Goal: Task Accomplishment & Management: Manage account settings

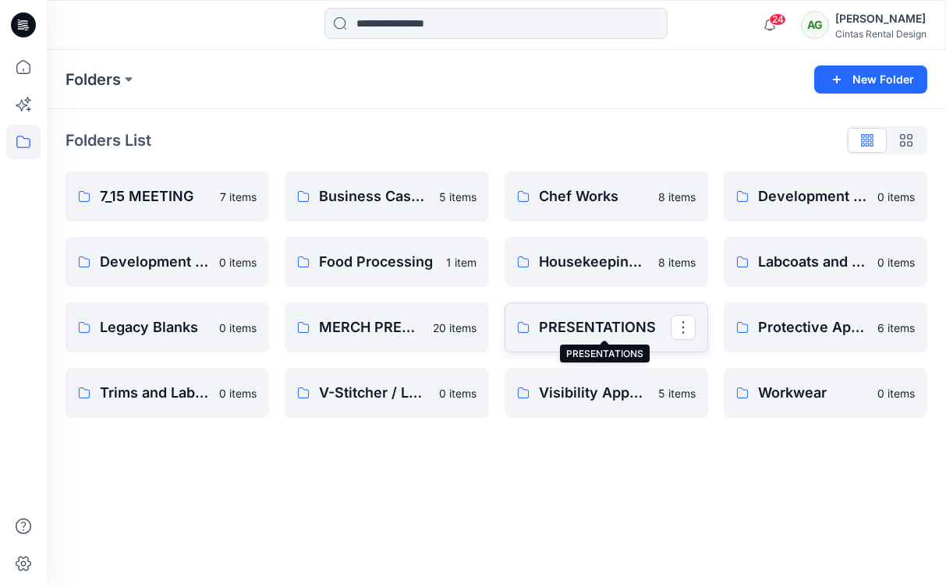
click at [572, 331] on p "PRESENTATIONS" at bounding box center [605, 327] width 132 height 22
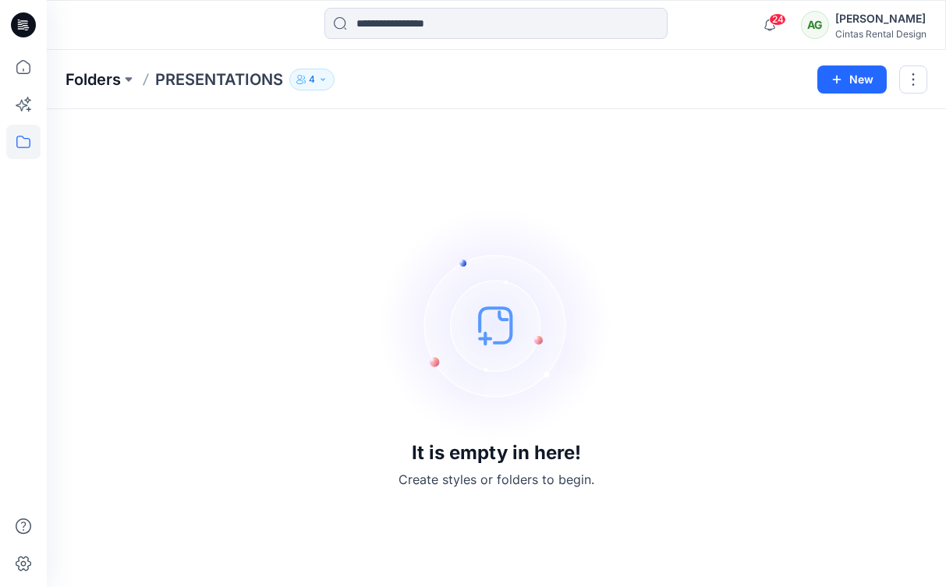
click at [91, 84] on p "Folders" at bounding box center [92, 80] width 55 height 22
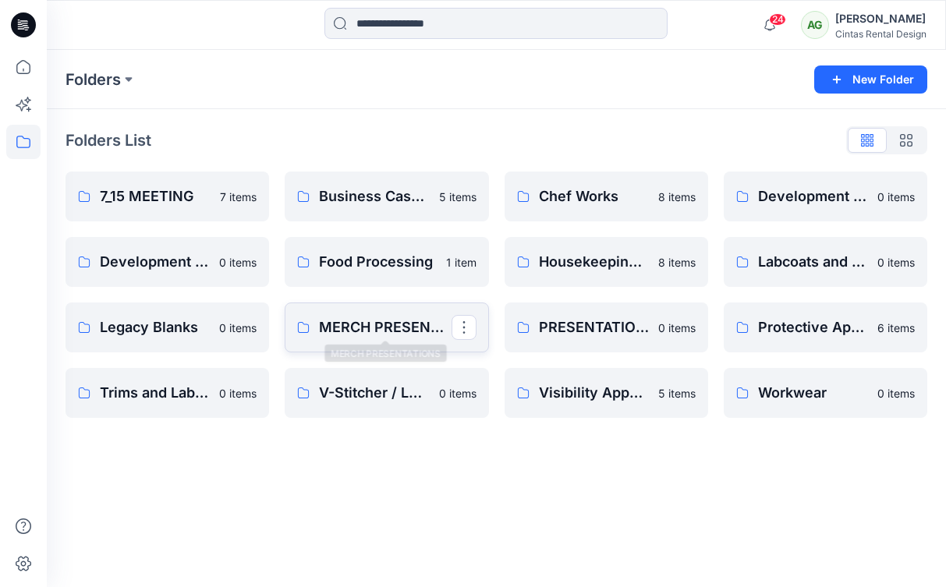
click at [375, 331] on p "MERCH PRESENTATIONS" at bounding box center [385, 327] width 132 height 22
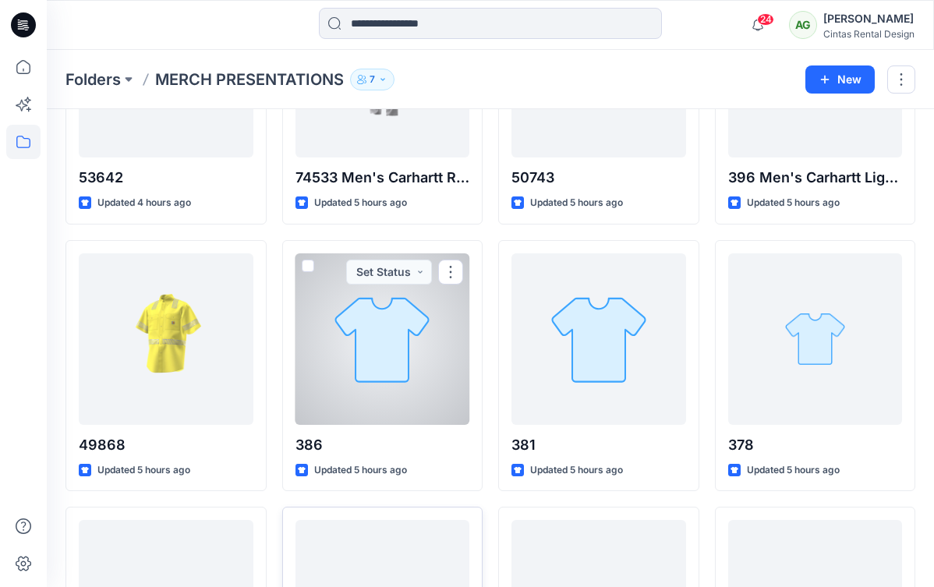
scroll to position [165, 0]
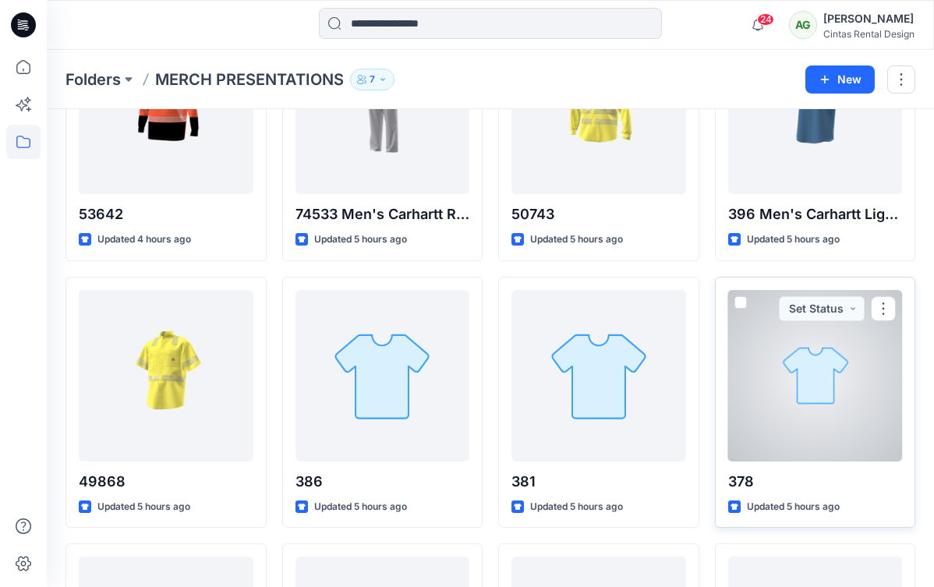
click at [805, 357] on div at bounding box center [815, 375] width 175 height 171
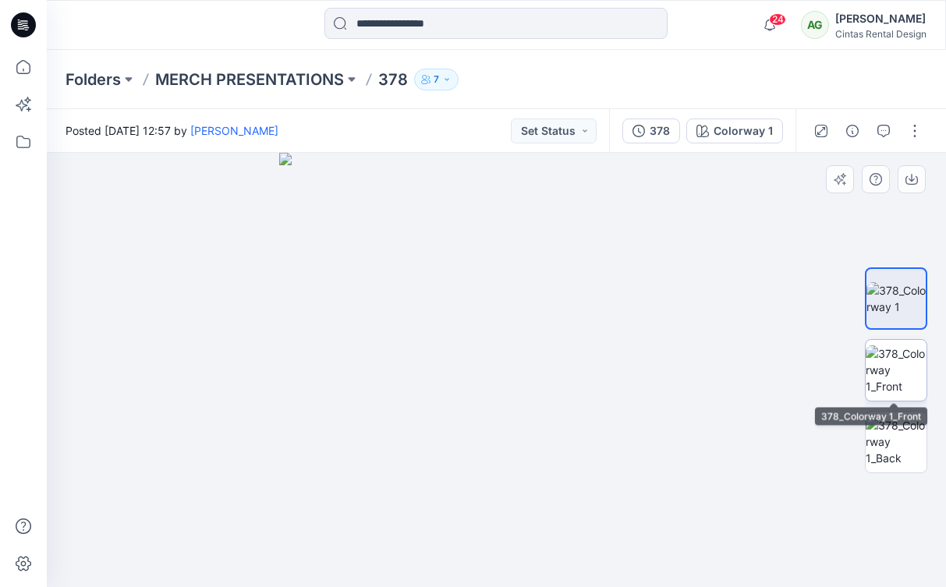
click at [900, 371] on img at bounding box center [895, 369] width 61 height 49
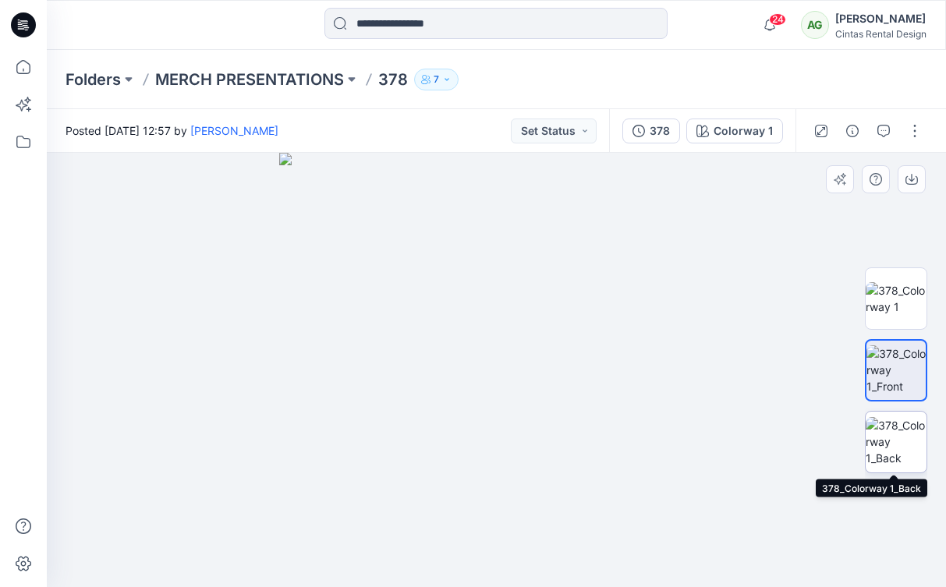
click at [899, 444] on img at bounding box center [895, 441] width 61 height 49
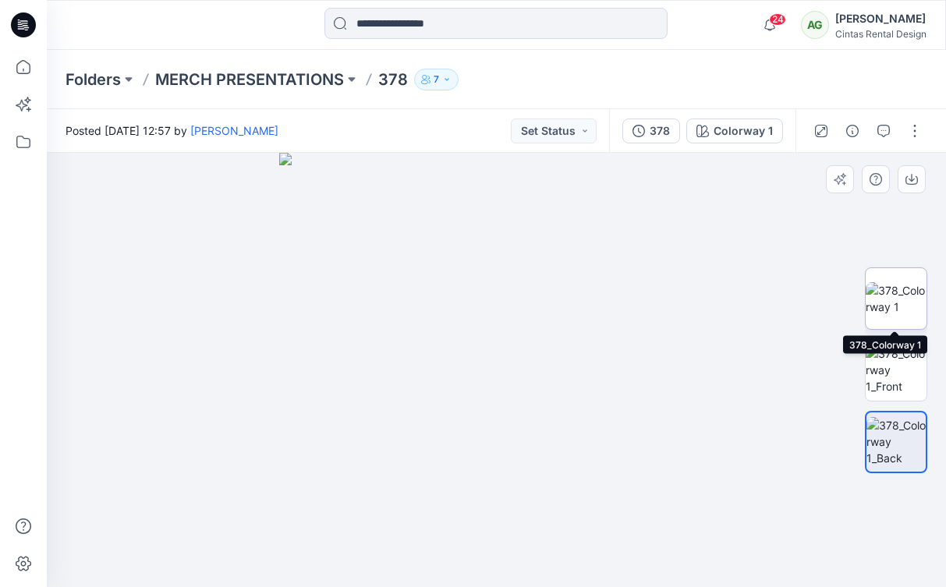
click at [894, 282] on img at bounding box center [895, 298] width 61 height 33
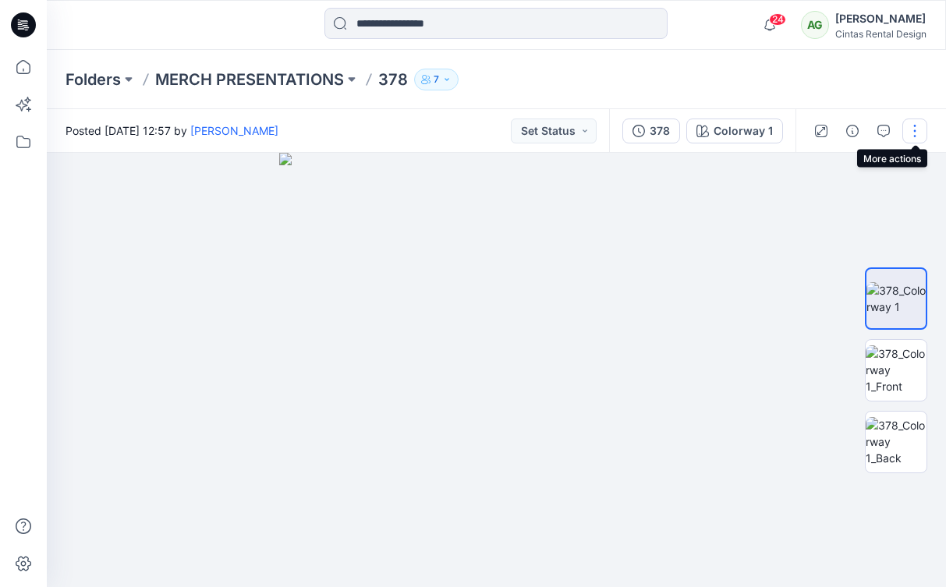
click at [913, 137] on button "button" at bounding box center [914, 130] width 25 height 25
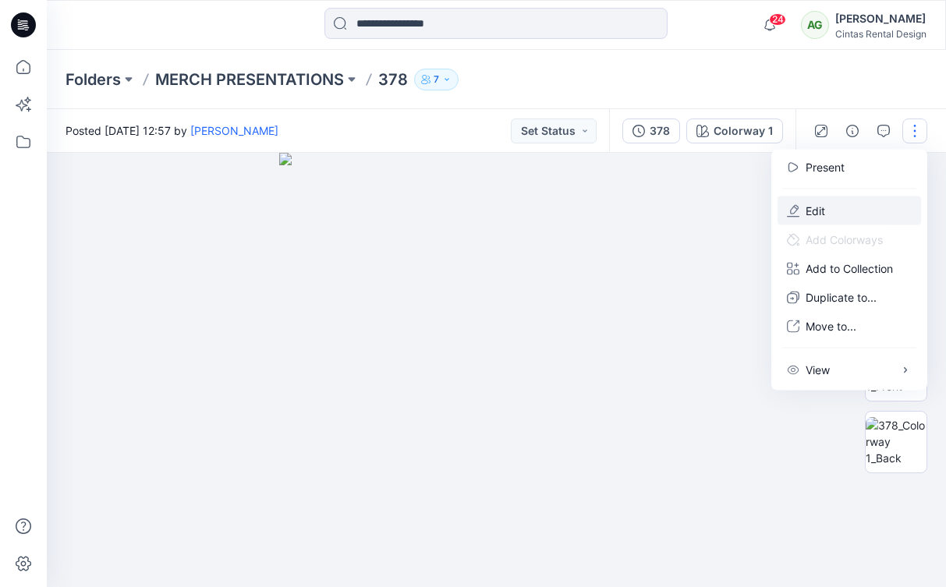
click at [857, 199] on button "Edit" at bounding box center [848, 210] width 143 height 29
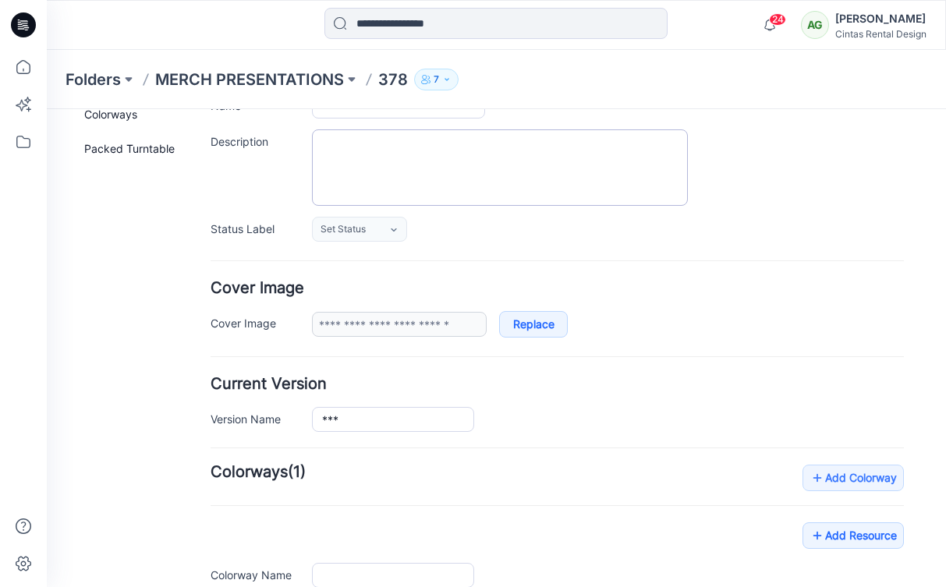
type input "***"
type input "**********"
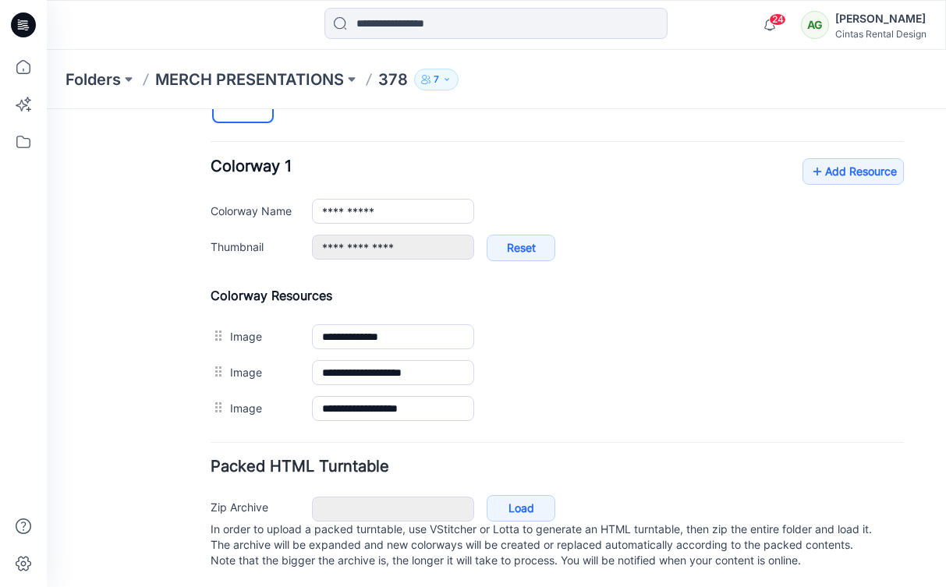
scroll to position [594, 0]
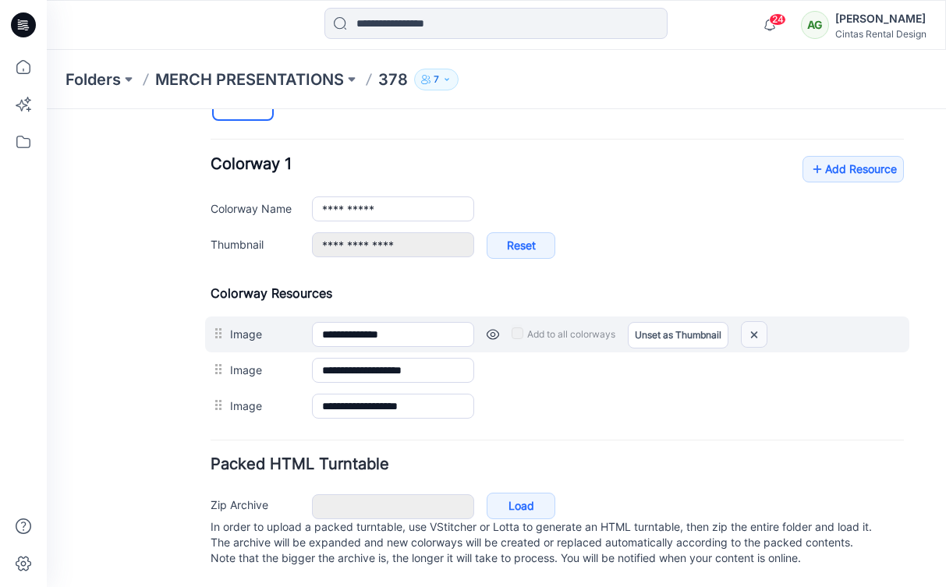
click at [757, 322] on img at bounding box center [753, 335] width 25 height 26
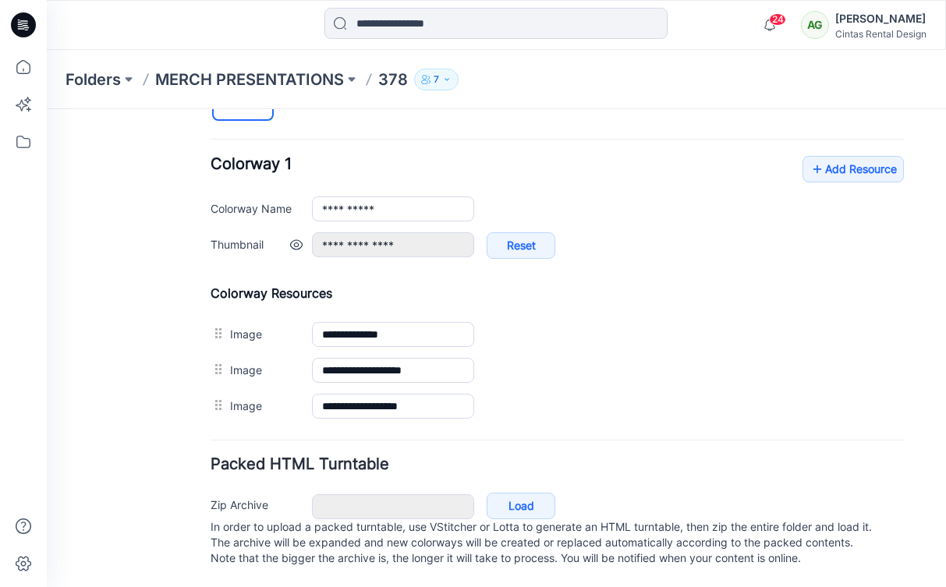
type input "**********"
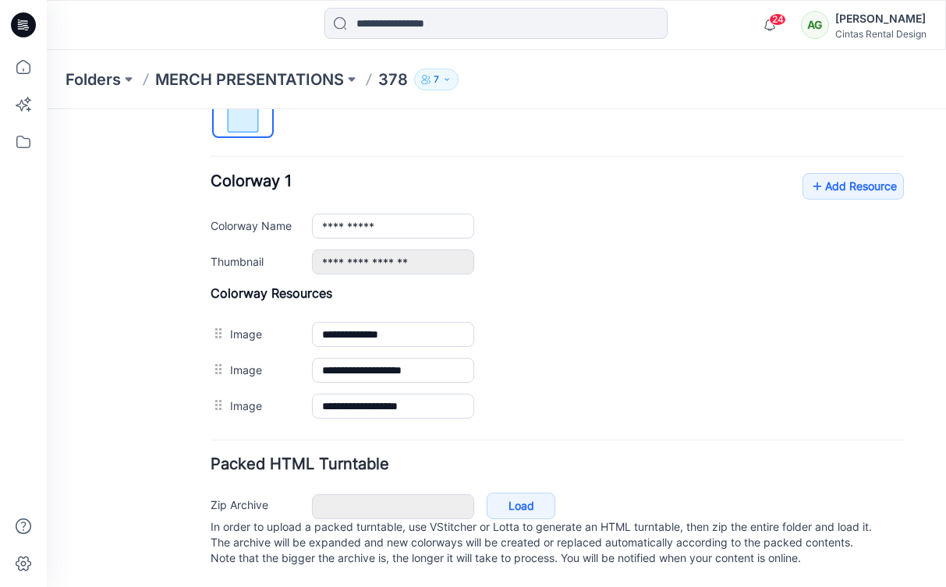
scroll to position [577, 0]
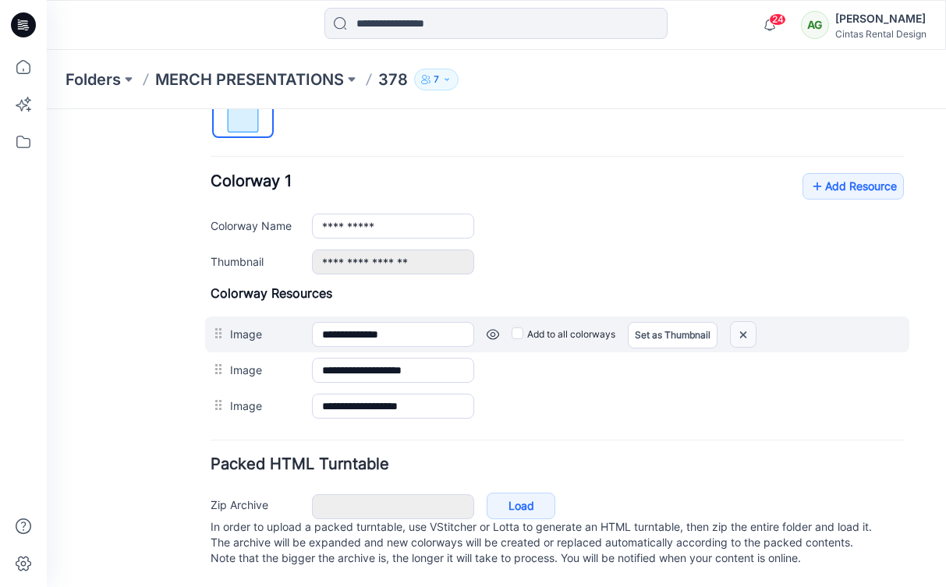
click at [745, 322] on img at bounding box center [742, 335] width 25 height 26
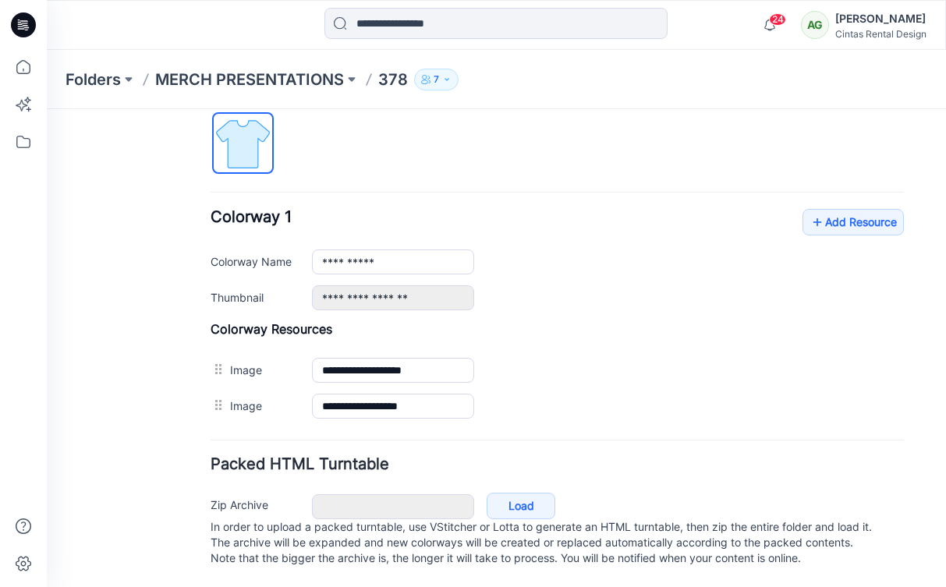
scroll to position [541, 0]
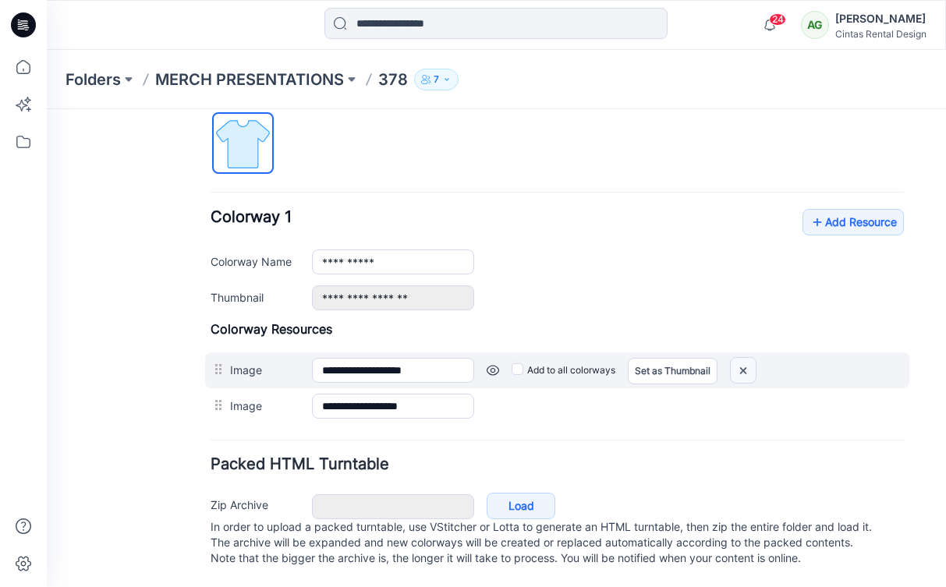
click at [741, 364] on img at bounding box center [742, 371] width 25 height 26
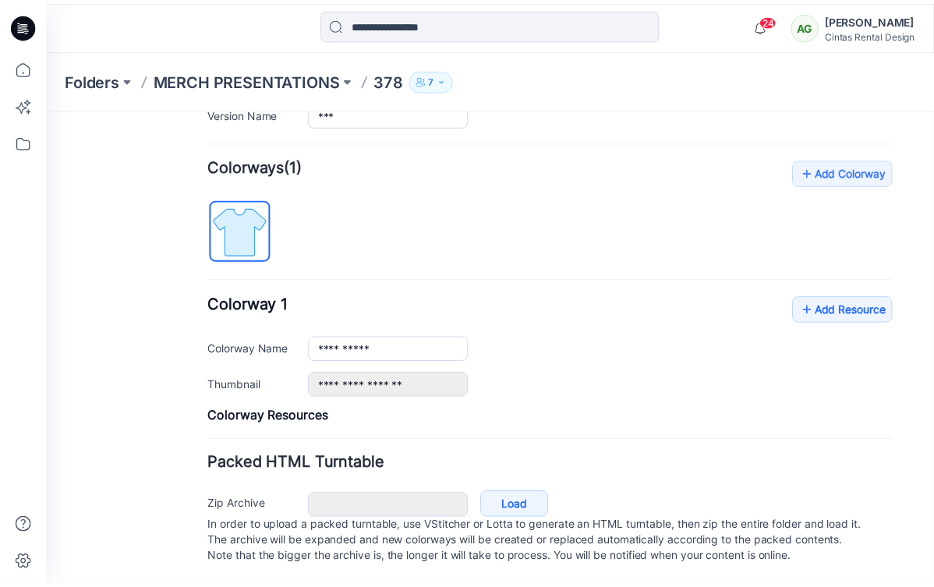
scroll to position [427, 0]
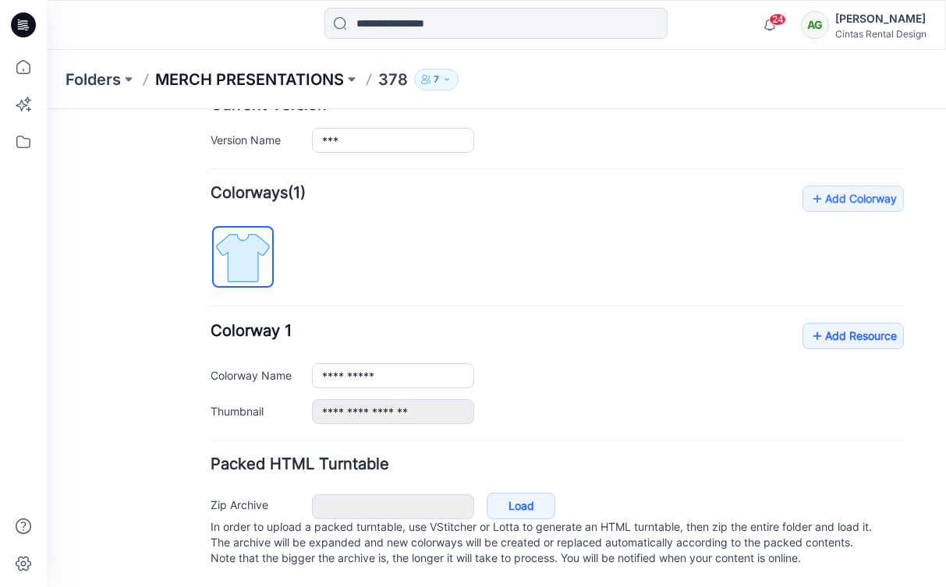
click at [238, 81] on p "MERCH PRESENTATIONS" at bounding box center [249, 80] width 189 height 22
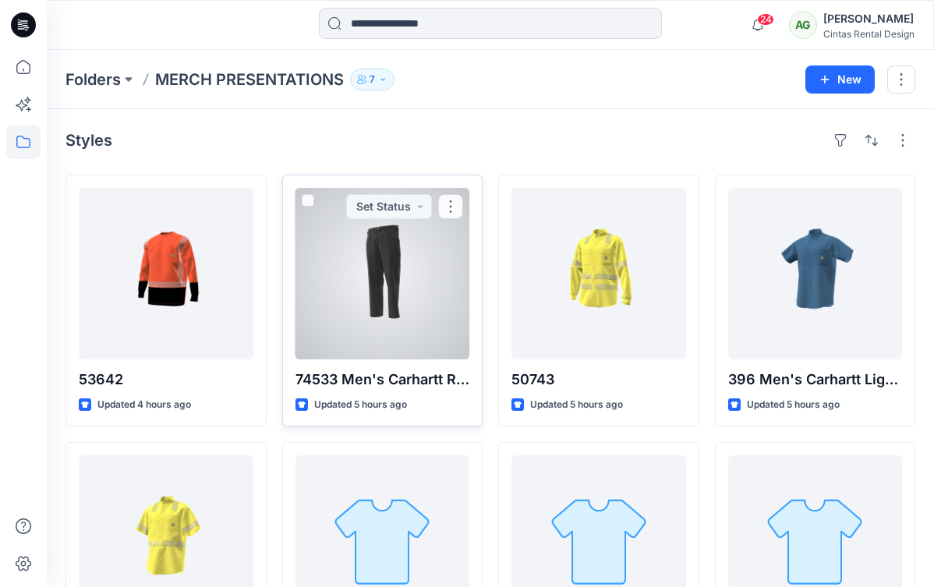
click at [394, 323] on div at bounding box center [382, 273] width 175 height 171
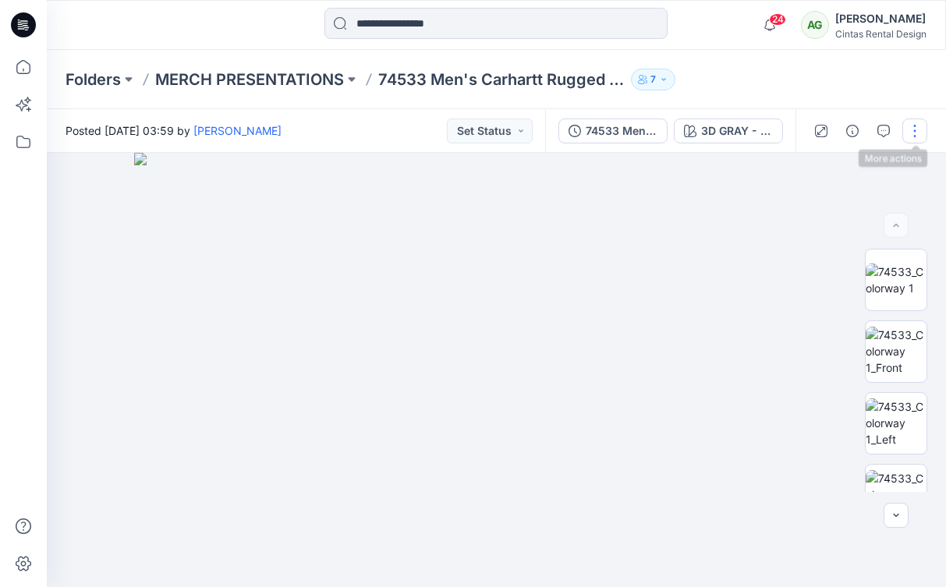
click at [923, 134] on button "button" at bounding box center [914, 130] width 25 height 25
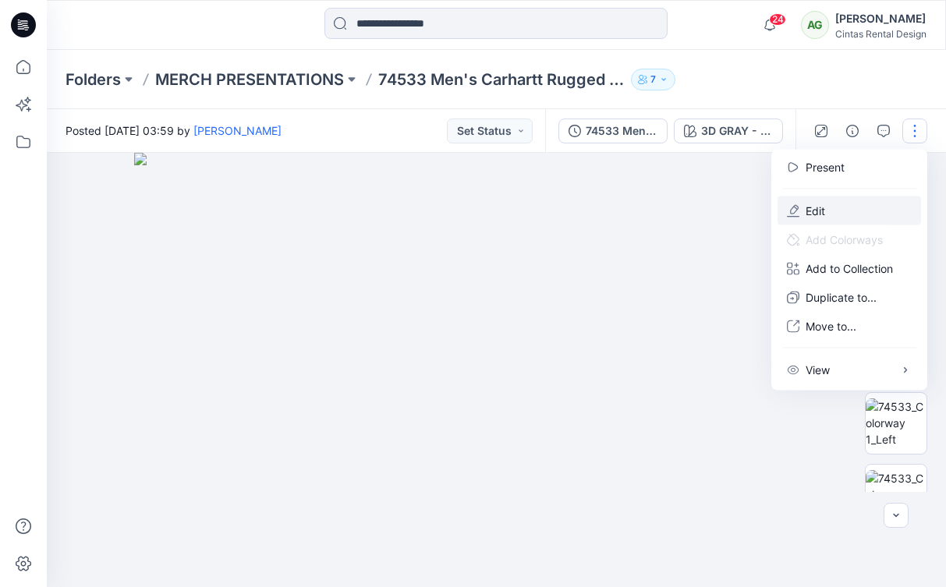
click at [823, 207] on p "Edit" at bounding box center [814, 211] width 19 height 16
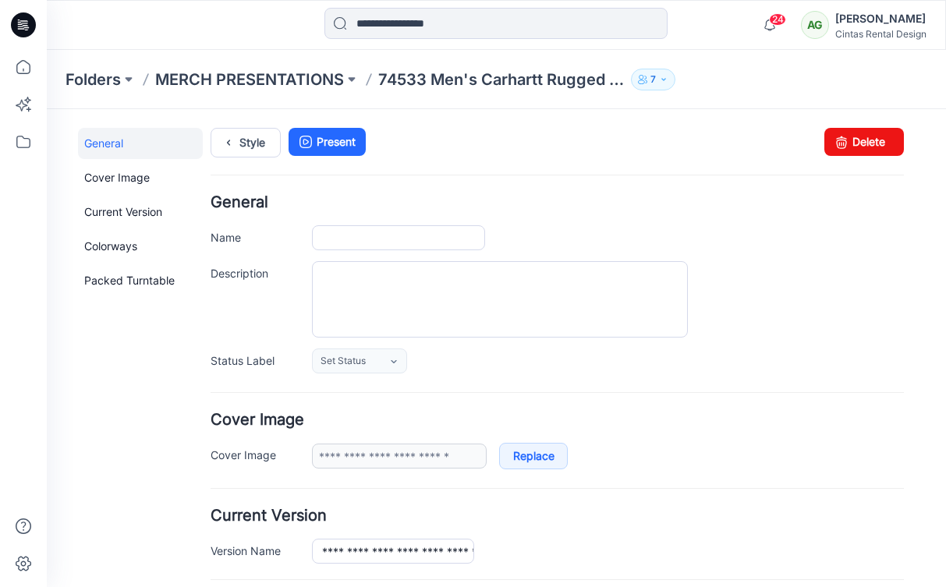
type input "**********"
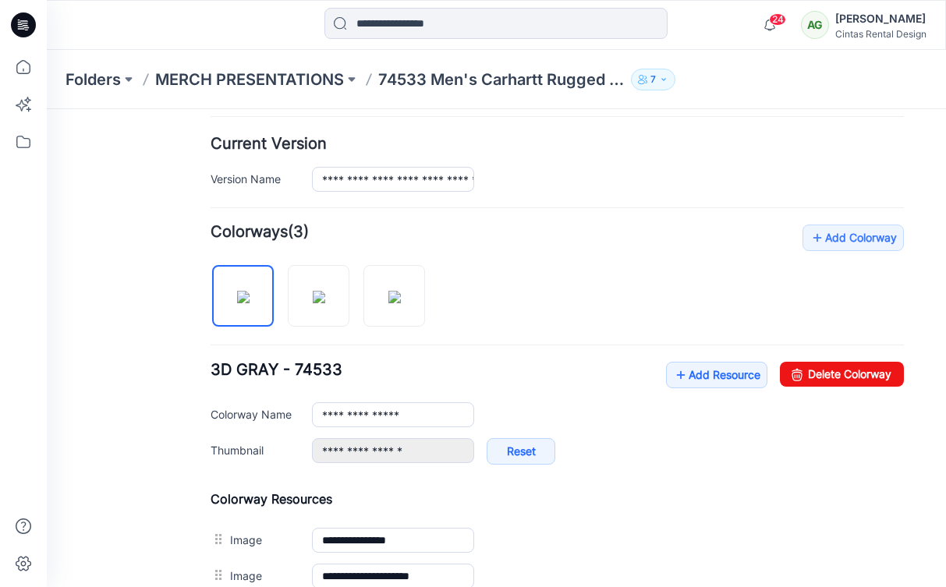
scroll to position [450, 0]
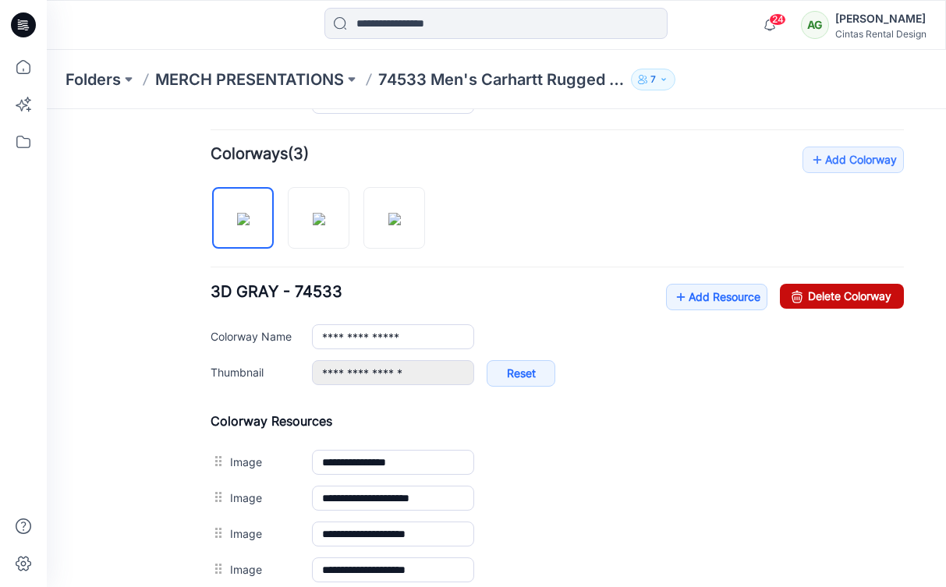
click at [841, 291] on link "Delete Colorway" at bounding box center [842, 296] width 124 height 25
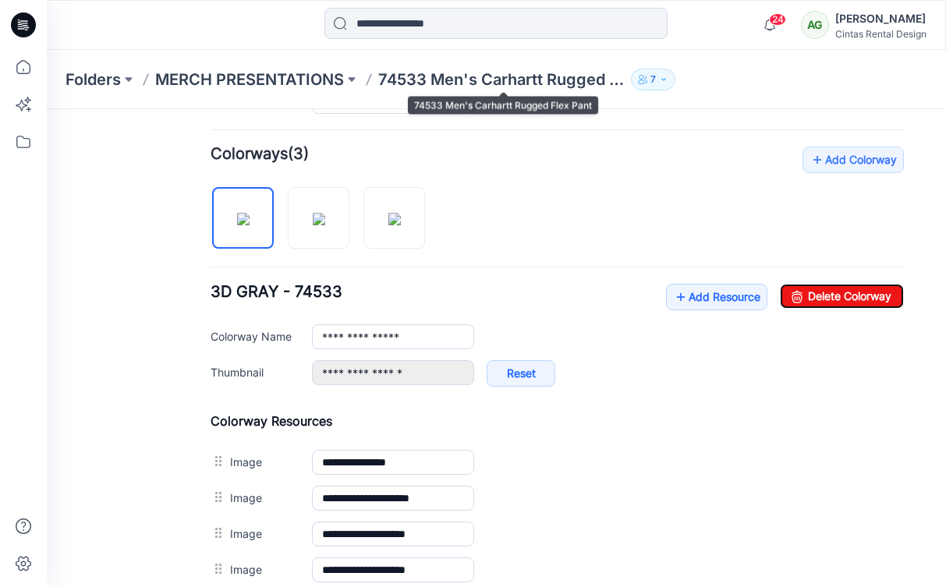
type input "**********"
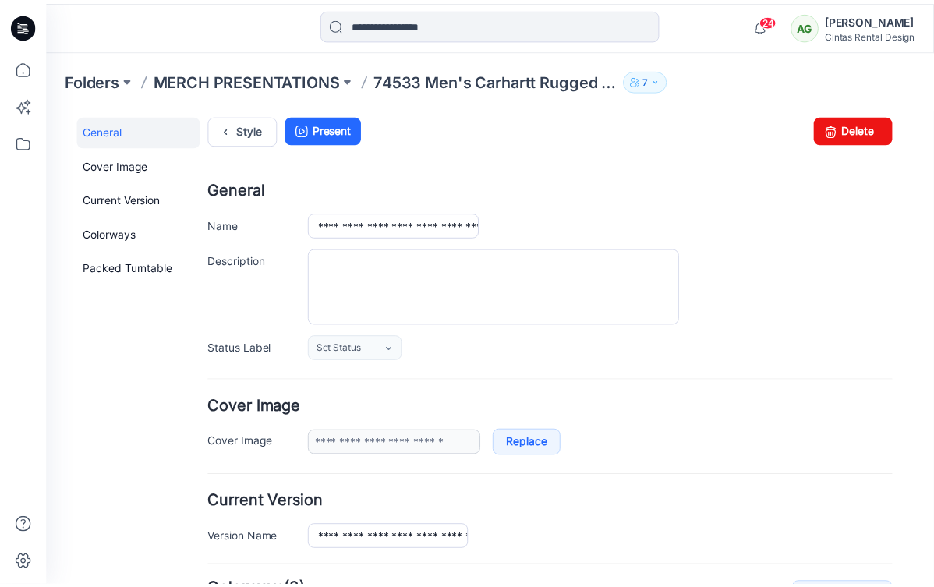
scroll to position [0, 0]
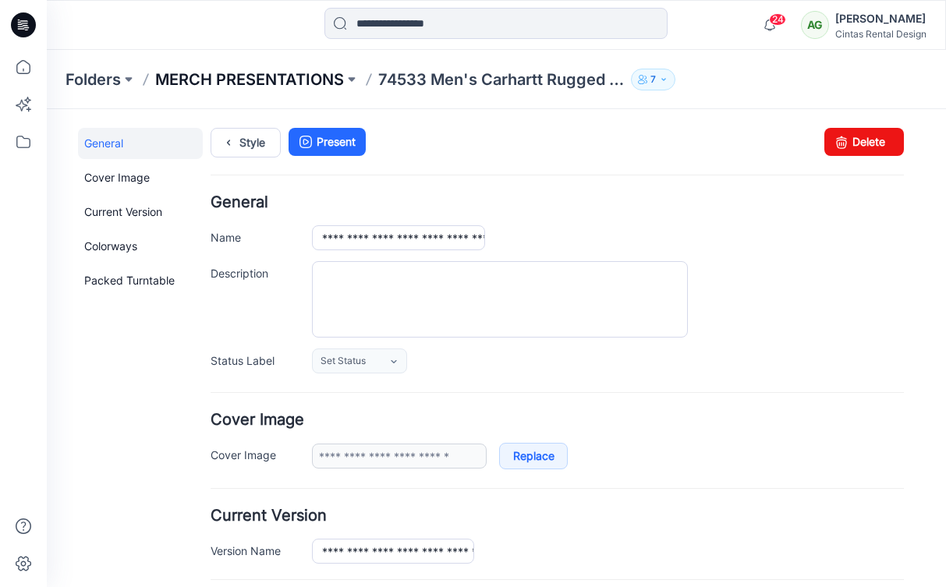
click at [270, 83] on p "MERCH PRESENTATIONS" at bounding box center [249, 80] width 189 height 22
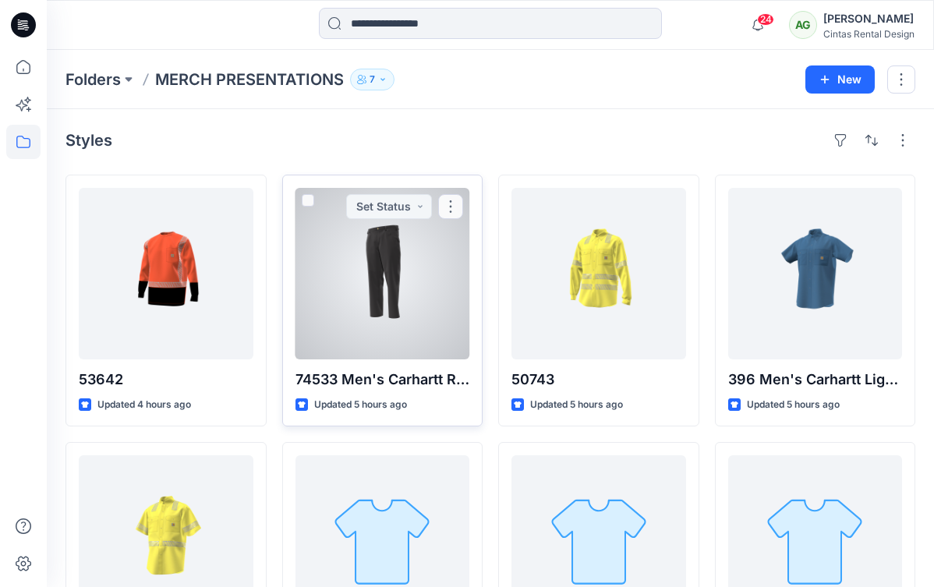
click at [398, 278] on div at bounding box center [382, 273] width 175 height 171
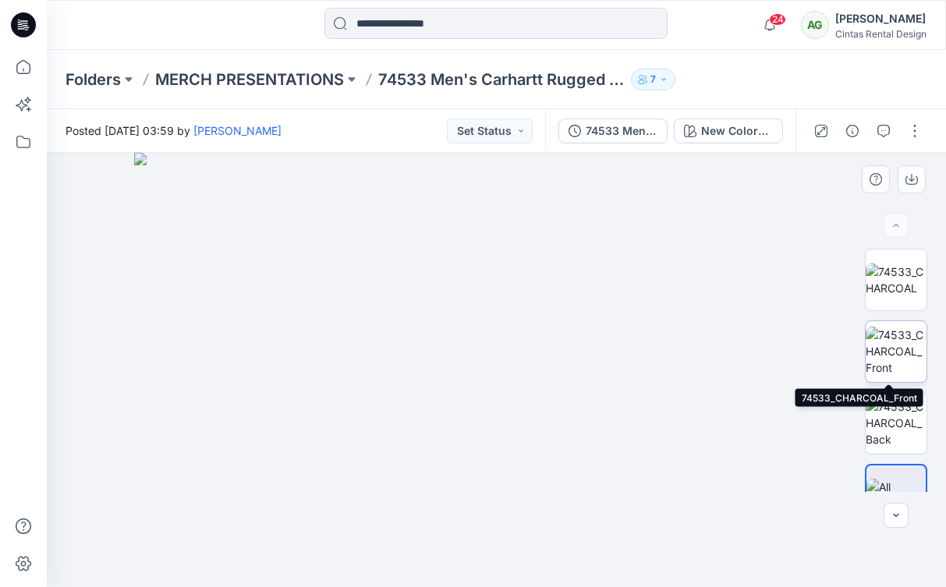
click at [882, 349] on img at bounding box center [895, 351] width 61 height 49
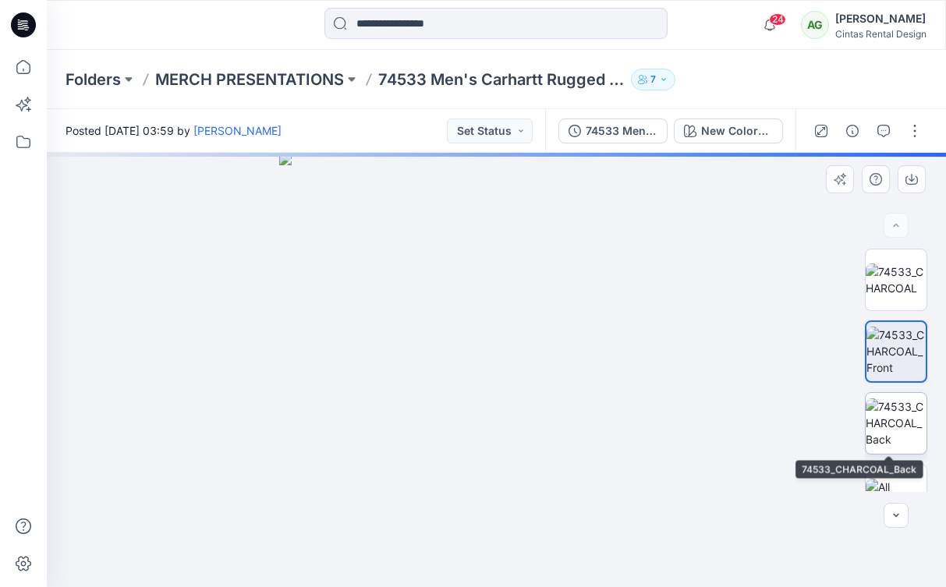
click at [878, 415] on img at bounding box center [895, 422] width 61 height 49
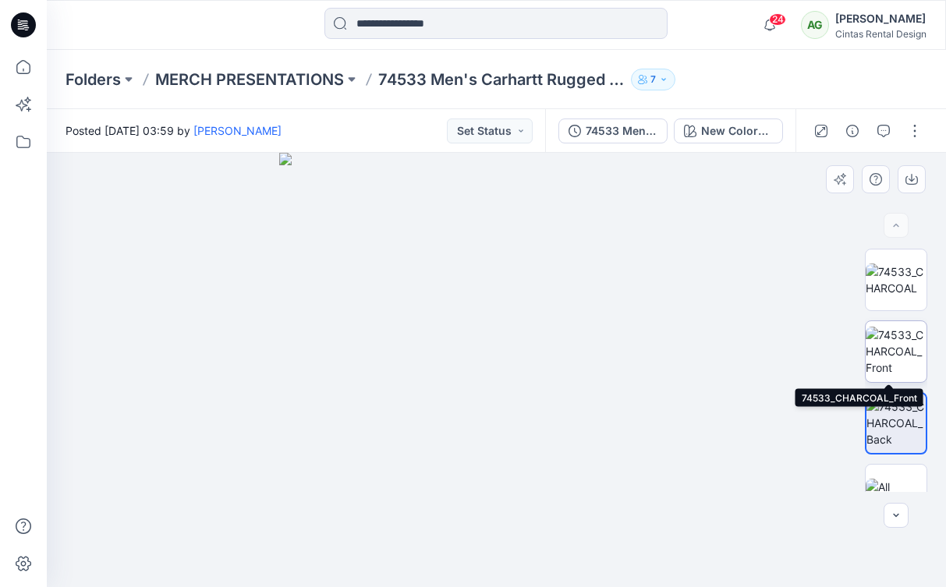
click at [877, 353] on img at bounding box center [895, 351] width 61 height 49
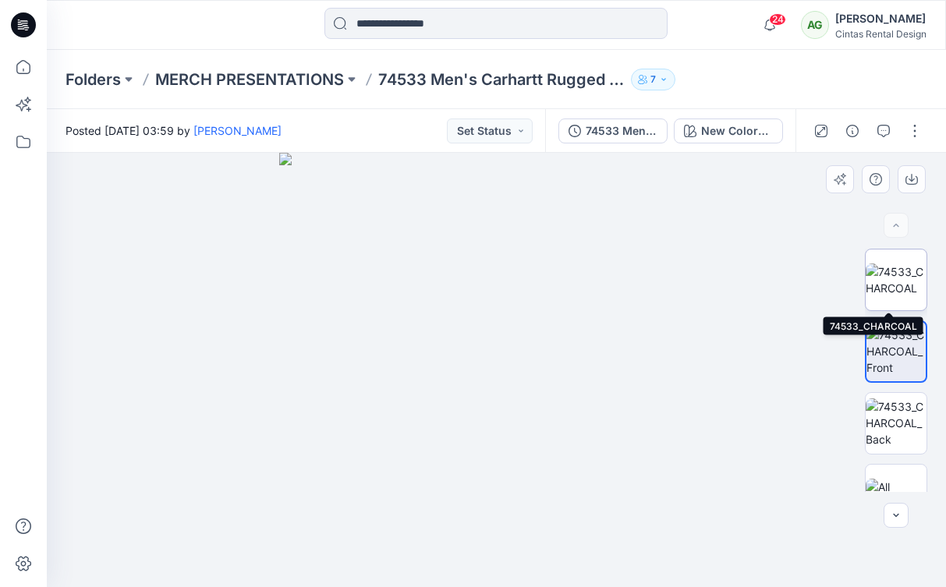
click at [886, 280] on img at bounding box center [895, 279] width 61 height 33
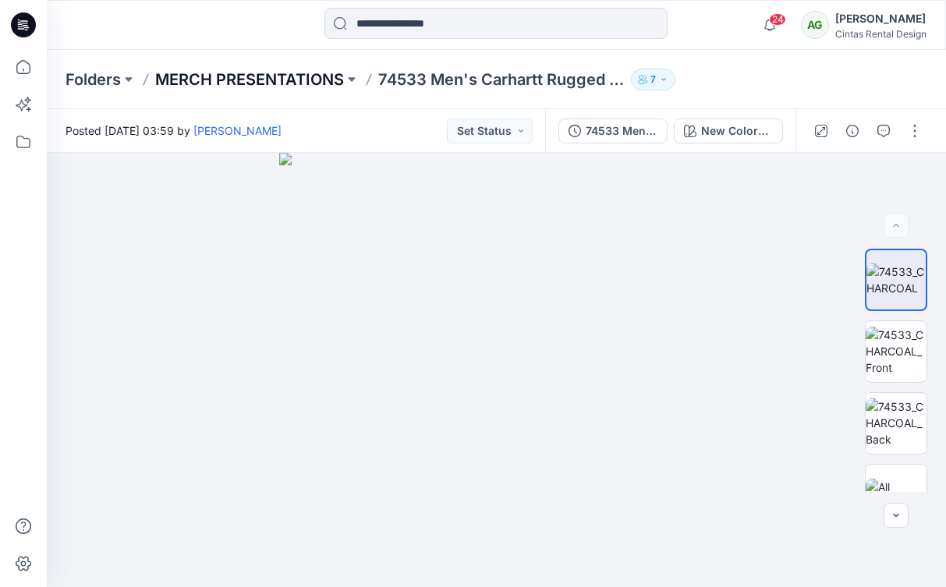
click at [259, 74] on p "MERCH PRESENTATIONS" at bounding box center [249, 80] width 189 height 22
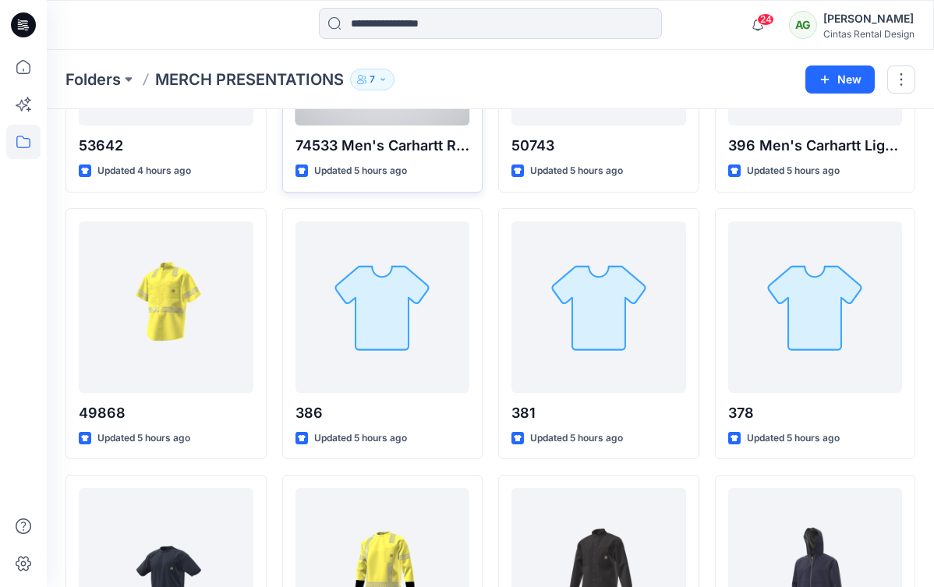
scroll to position [258, 0]
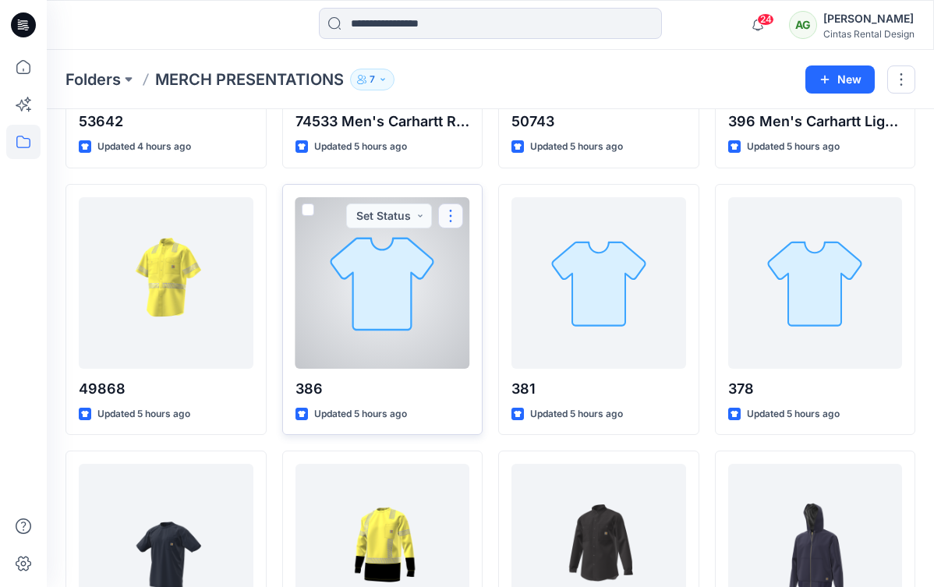
click at [447, 211] on button "button" at bounding box center [450, 215] width 25 height 25
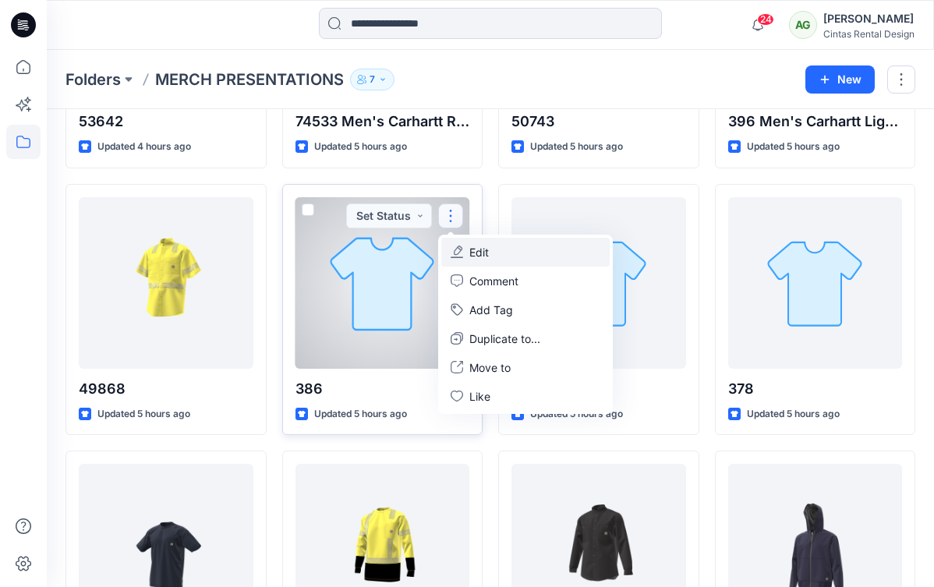
click at [493, 247] on button "Edit" at bounding box center [525, 252] width 168 height 29
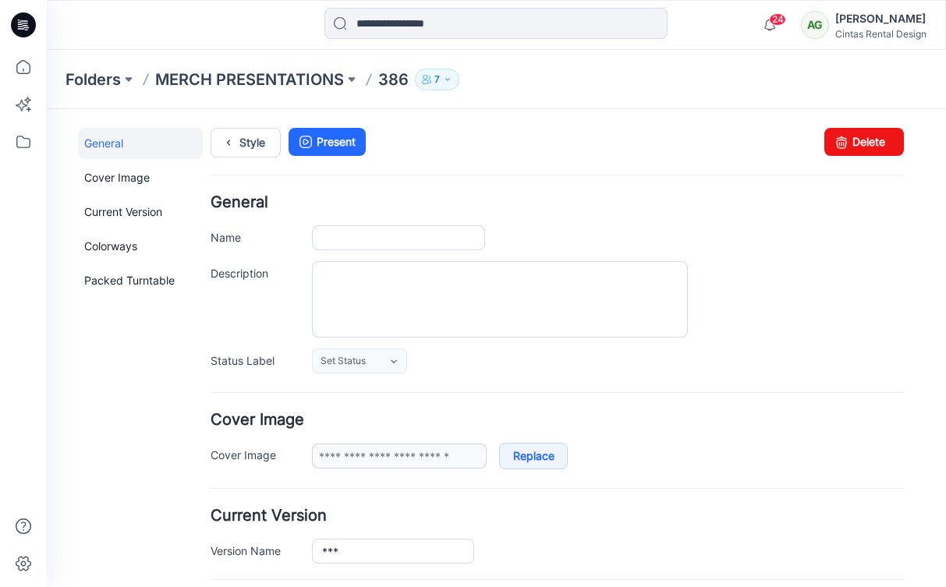
type input "***"
type input "**********"
click at [854, 133] on link "Delete" at bounding box center [864, 142] width 80 height 28
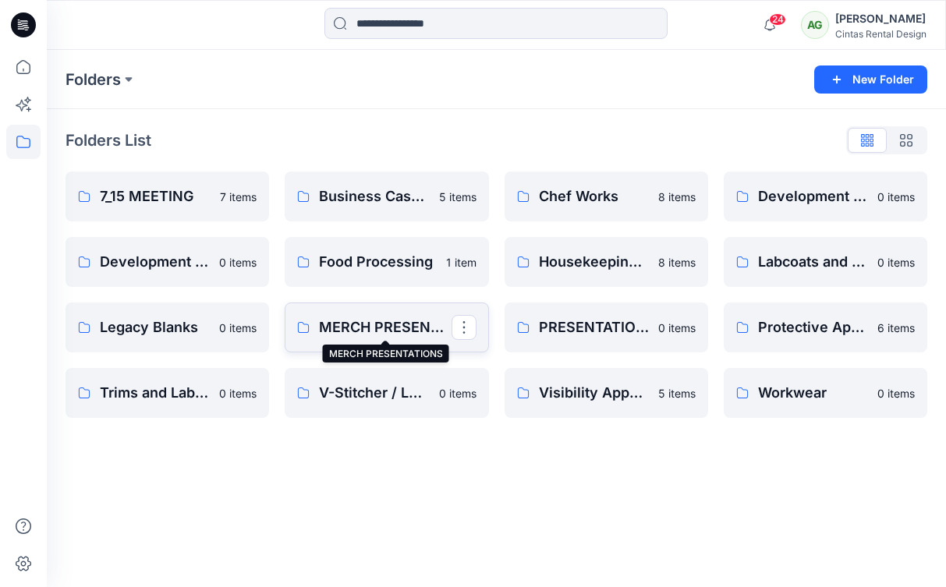
click at [359, 319] on p "MERCH PRESENTATIONS" at bounding box center [385, 327] width 132 height 22
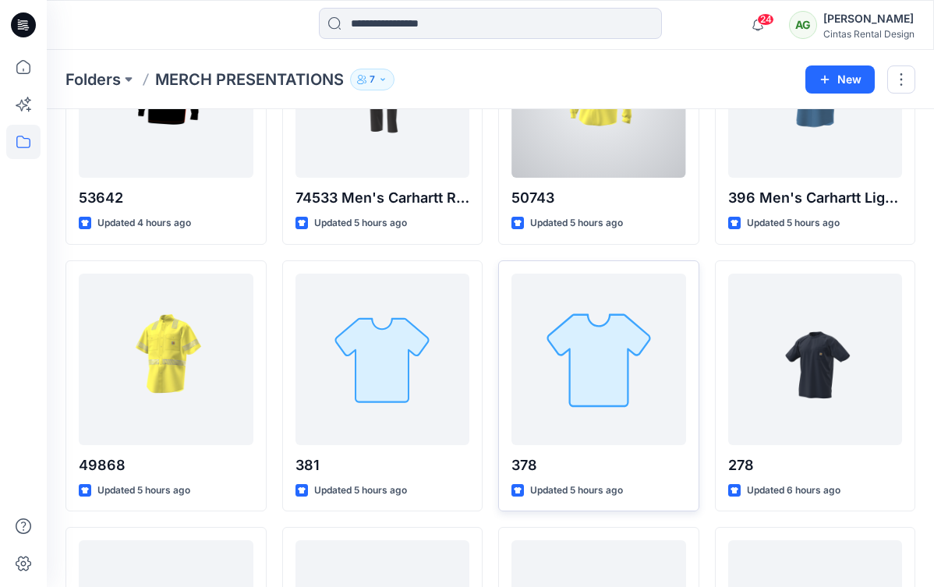
scroll to position [184, 0]
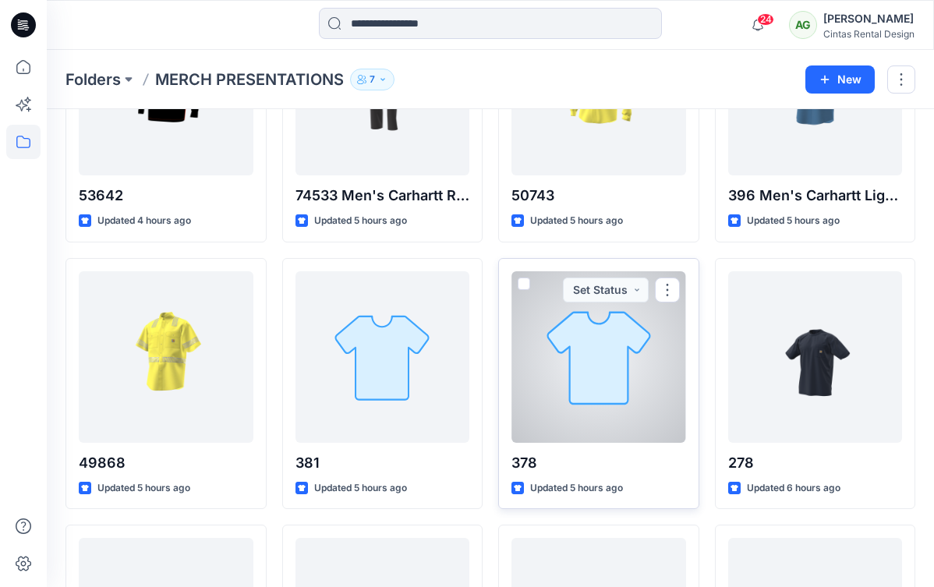
click at [649, 367] on div at bounding box center [598, 356] width 175 height 171
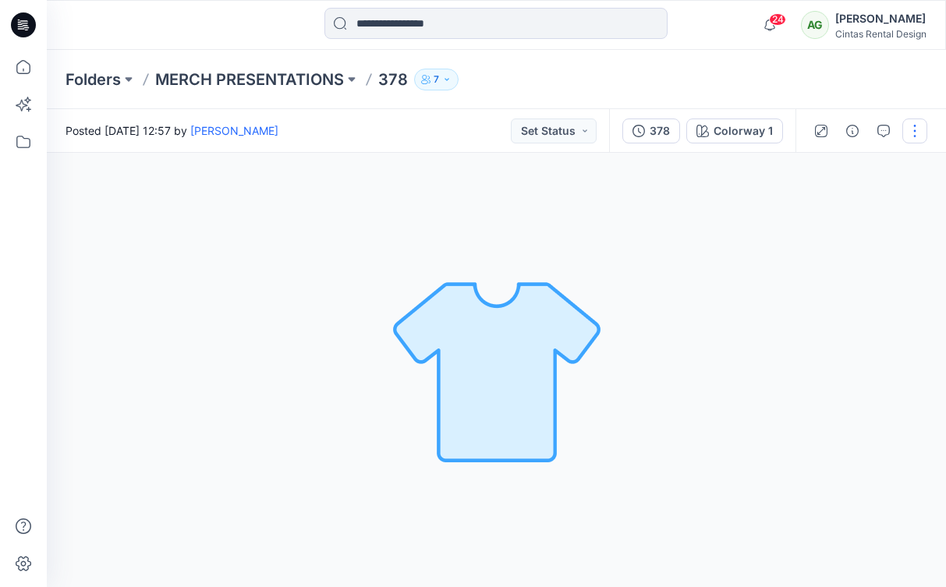
click at [918, 131] on button "button" at bounding box center [914, 130] width 25 height 25
click at [853, 320] on p "Move to..." at bounding box center [830, 326] width 51 height 16
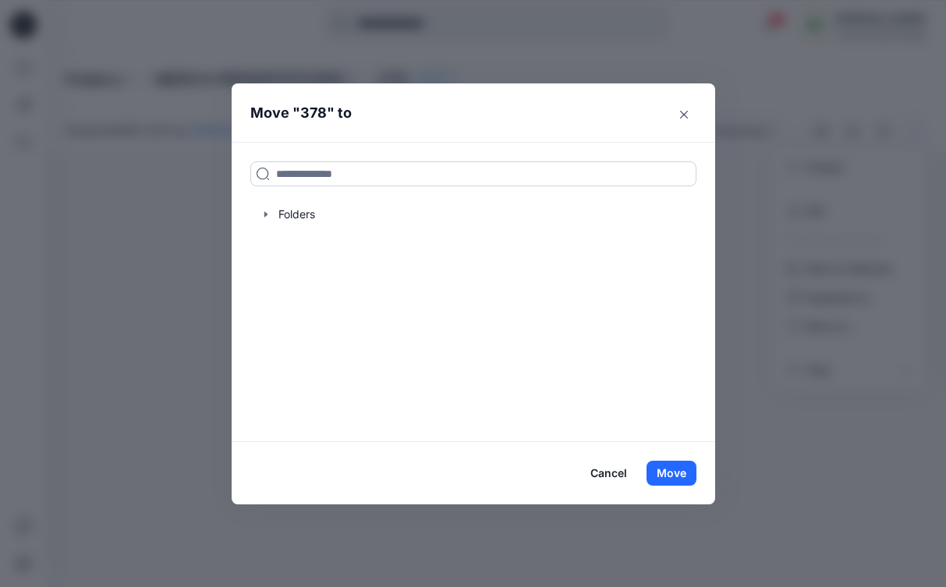
click at [472, 167] on input at bounding box center [473, 173] width 446 height 25
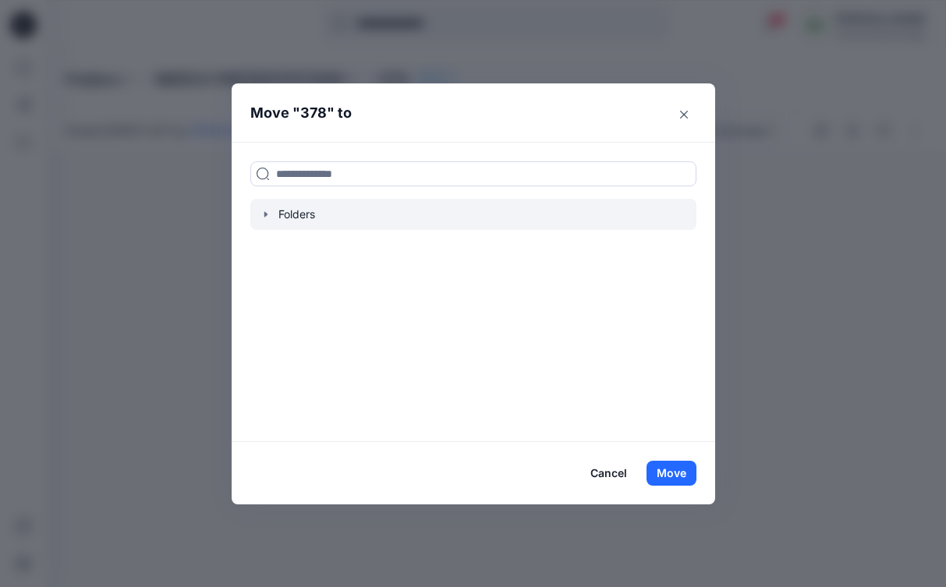
click at [297, 213] on div at bounding box center [473, 214] width 446 height 31
click at [268, 214] on icon "button" at bounding box center [266, 214] width 12 height 12
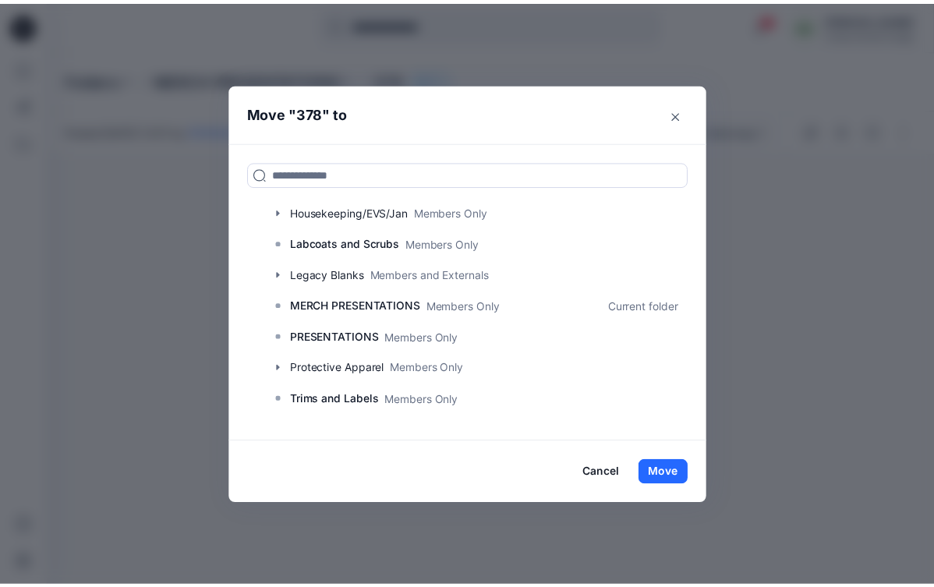
scroll to position [224, 0]
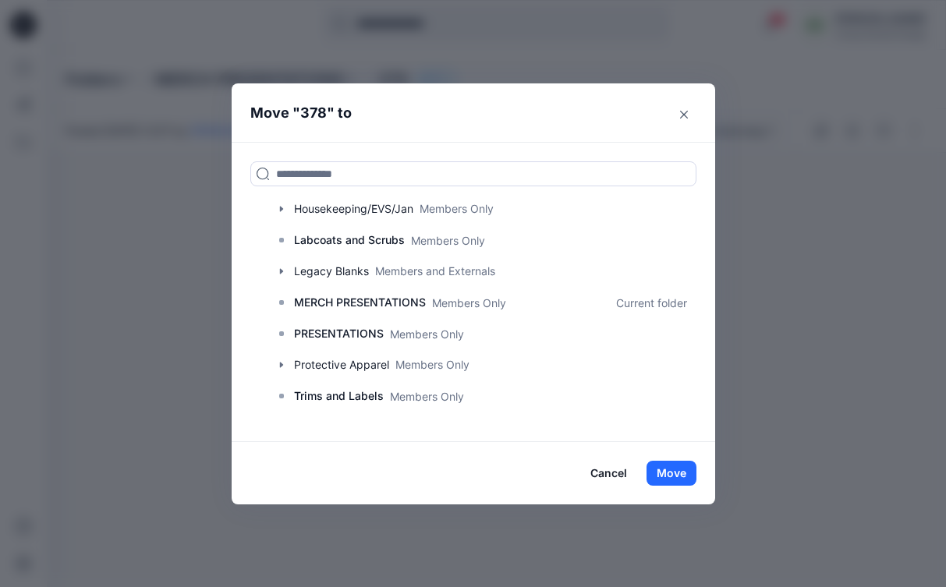
click at [382, 330] on p "PRESENTATIONS" at bounding box center [339, 333] width 90 height 19
click at [655, 468] on button "Move" at bounding box center [671, 473] width 50 height 25
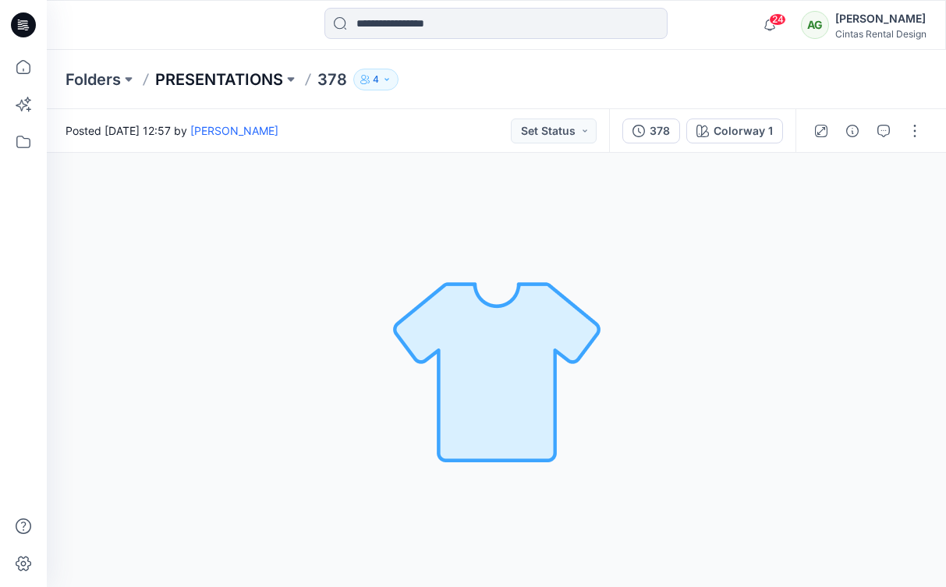
click at [210, 82] on p "PRESENTATIONS" at bounding box center [219, 80] width 128 height 22
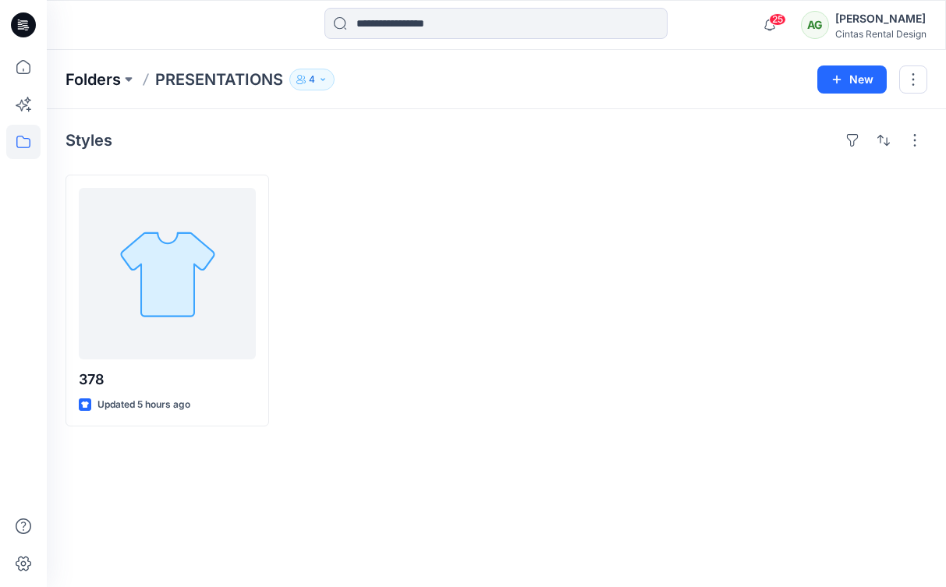
click at [77, 75] on p "Folders" at bounding box center [92, 80] width 55 height 22
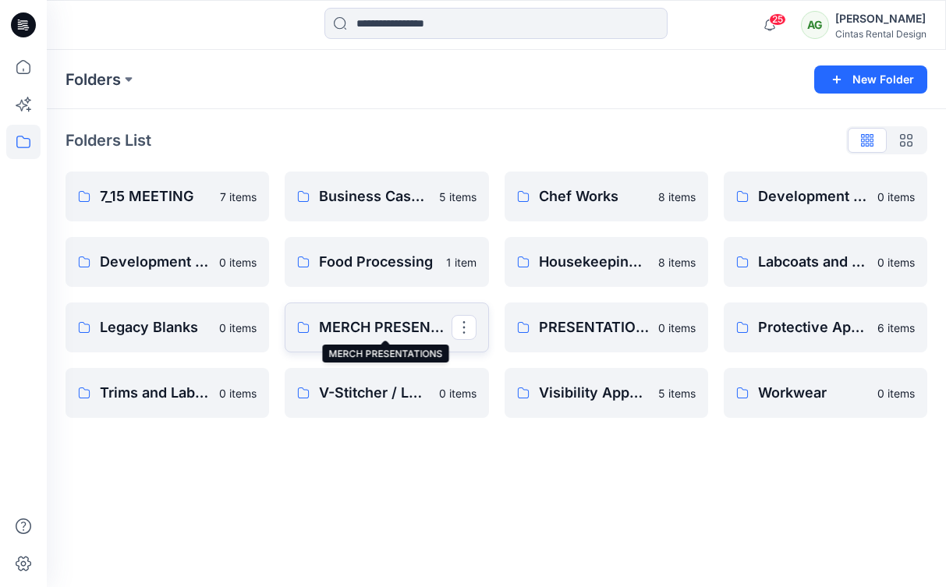
click at [390, 327] on p "MERCH PRESENTATIONS" at bounding box center [385, 327] width 132 height 22
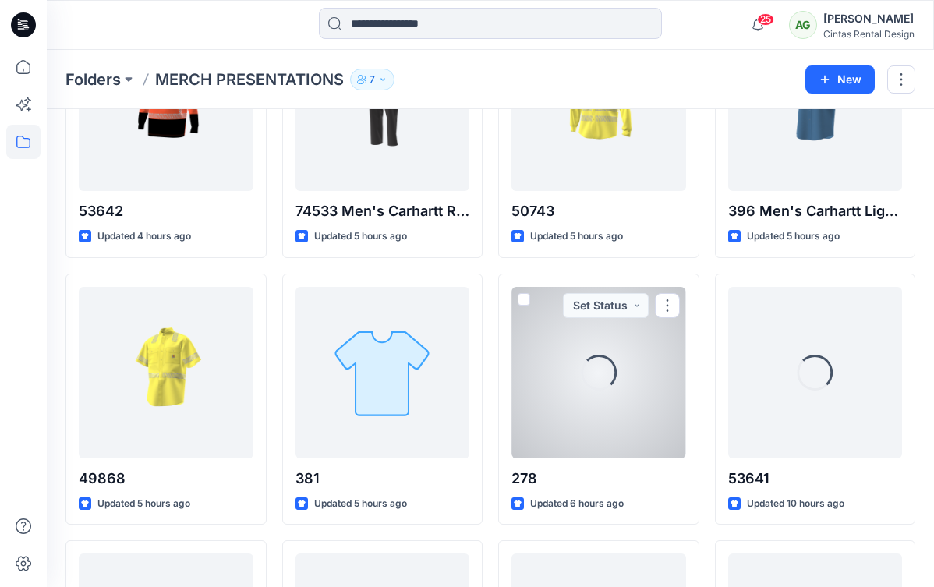
scroll to position [231, 0]
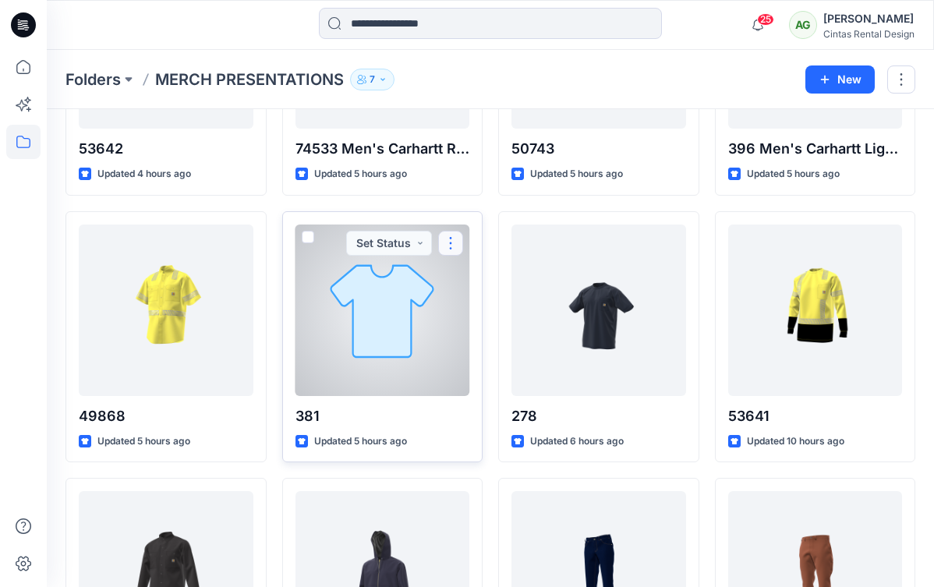
click at [457, 239] on button "button" at bounding box center [450, 243] width 25 height 25
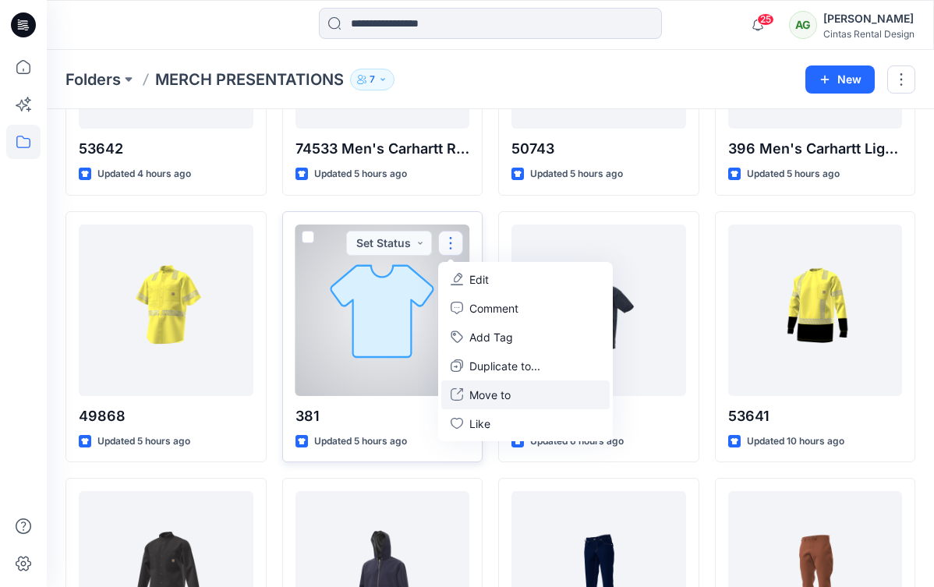
click at [503, 385] on button "Move to" at bounding box center [525, 394] width 168 height 29
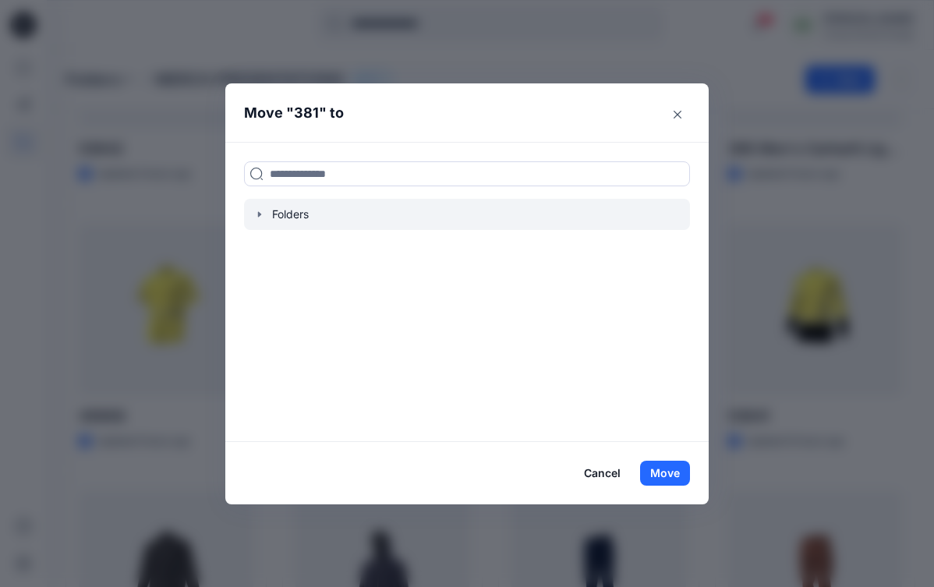
click at [274, 224] on div at bounding box center [467, 214] width 446 height 31
click at [266, 217] on icon "button" at bounding box center [259, 214] width 12 height 12
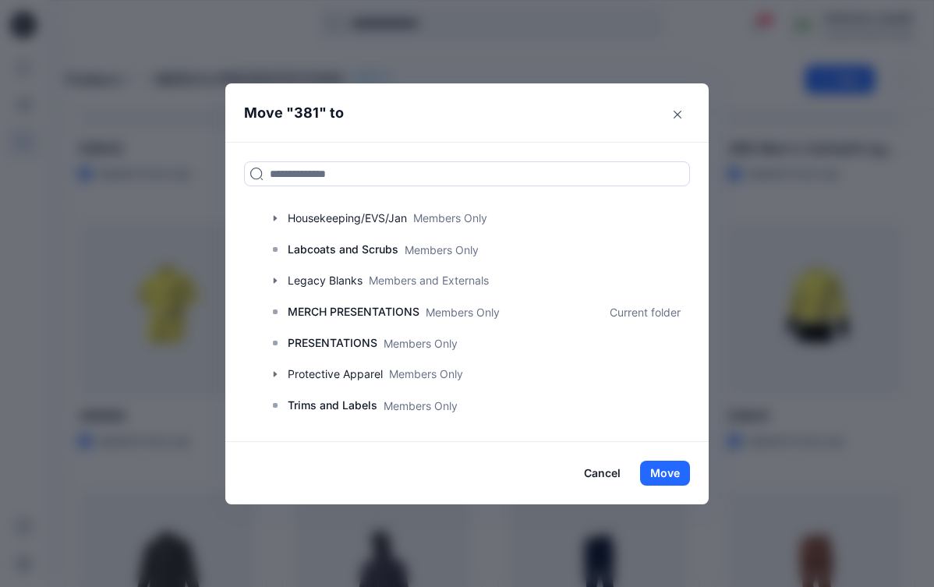
scroll to position [215, 0]
click at [327, 335] on p "PRESENTATIONS" at bounding box center [333, 342] width 90 height 19
click at [281, 346] on icon at bounding box center [275, 342] width 12 height 12
click at [328, 338] on p "PRESENTATIONS" at bounding box center [333, 342] width 90 height 19
click at [428, 338] on p "Members Only" at bounding box center [421, 342] width 74 height 16
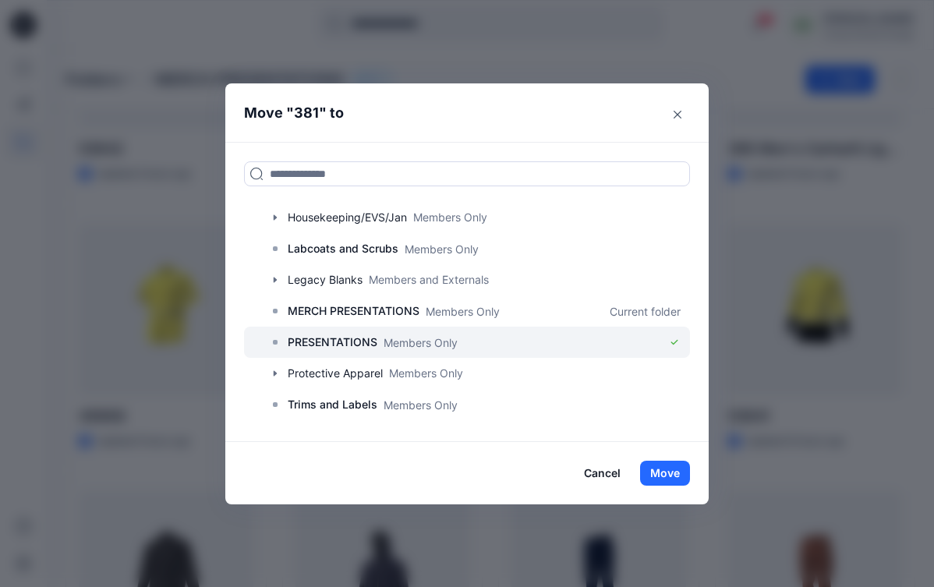
click at [402, 346] on p "Members Only" at bounding box center [421, 342] width 74 height 16
click at [391, 340] on p "Members Only" at bounding box center [421, 342] width 74 height 16
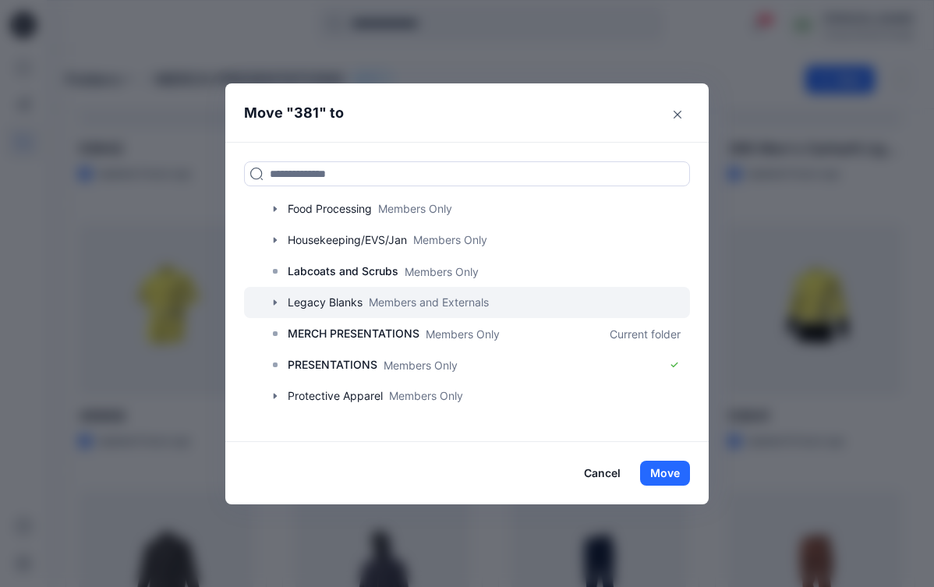
scroll to position [185, 0]
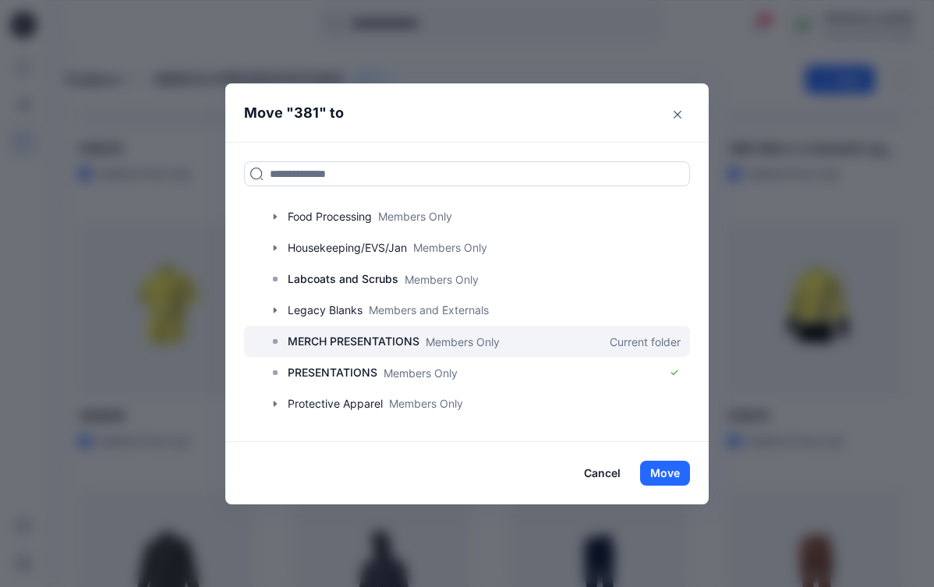
click at [312, 338] on p "MERCH PRESENTATIONS" at bounding box center [354, 341] width 132 height 19
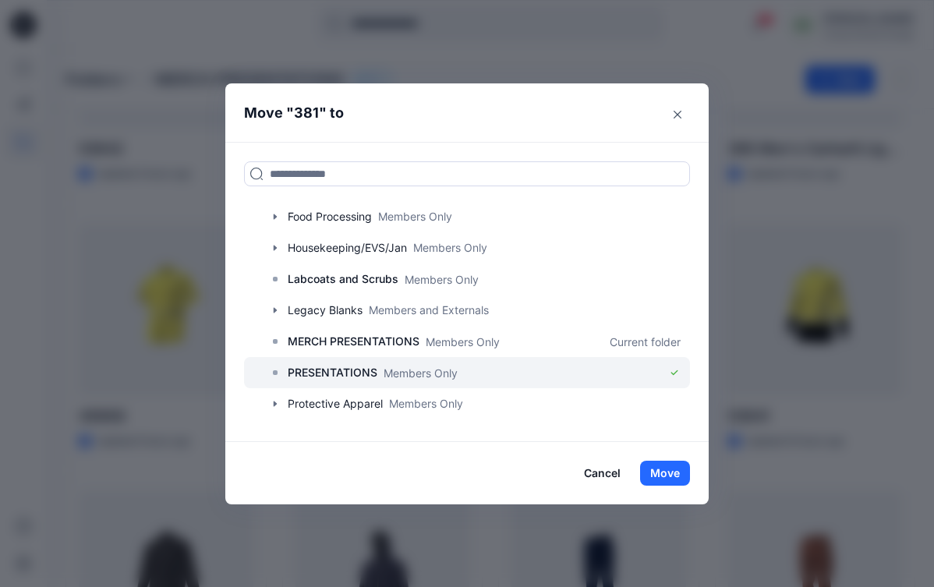
click at [321, 372] on p "PRESENTATIONS" at bounding box center [333, 372] width 90 height 19
click at [640, 373] on div at bounding box center [467, 372] width 446 height 31
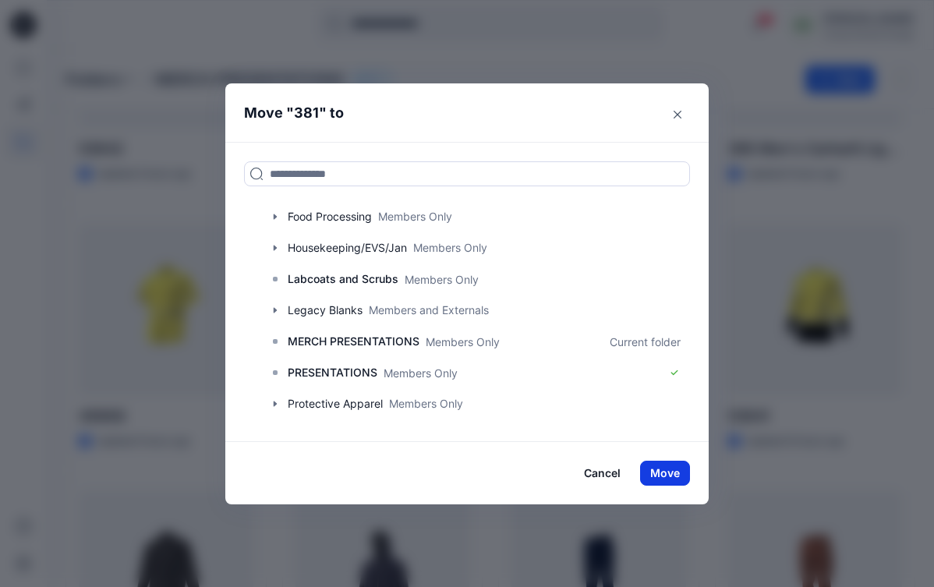
click at [684, 468] on button "Move" at bounding box center [665, 473] width 50 height 25
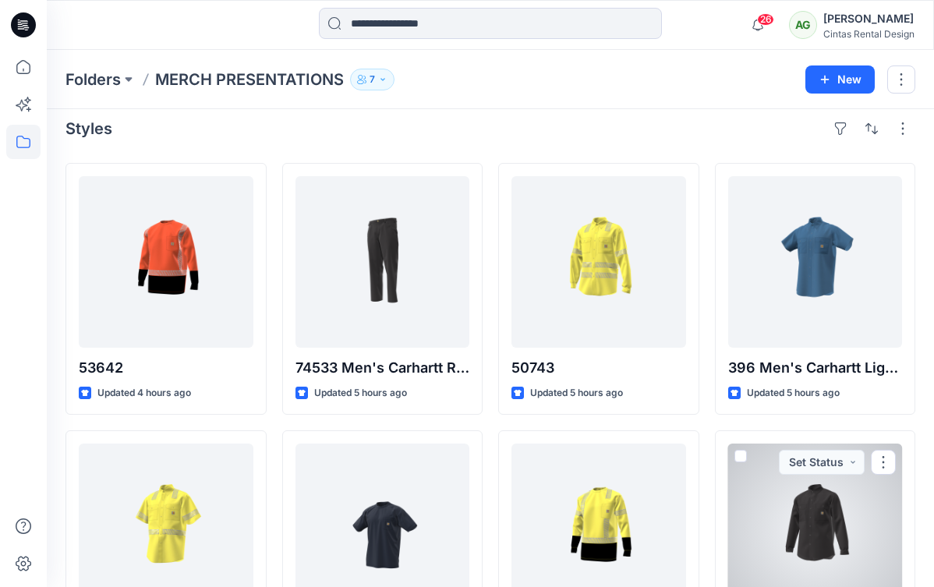
scroll to position [0, 0]
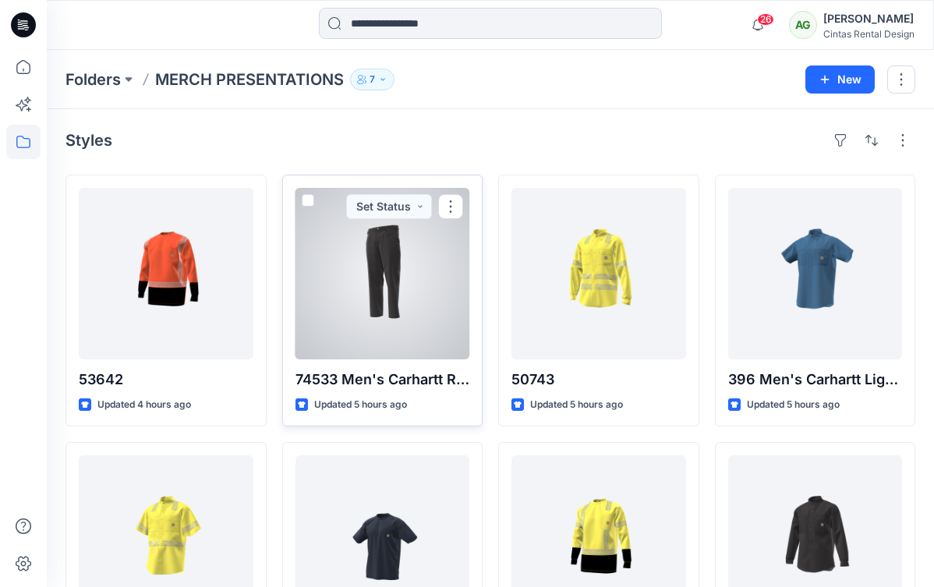
click at [363, 322] on div at bounding box center [382, 273] width 175 height 171
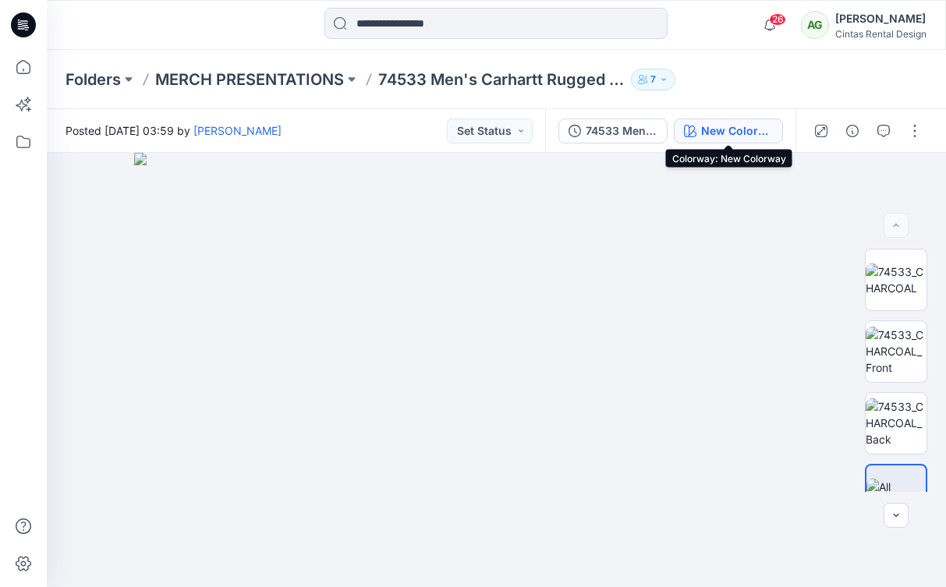
click at [727, 133] on div "New Colorway" at bounding box center [737, 130] width 72 height 17
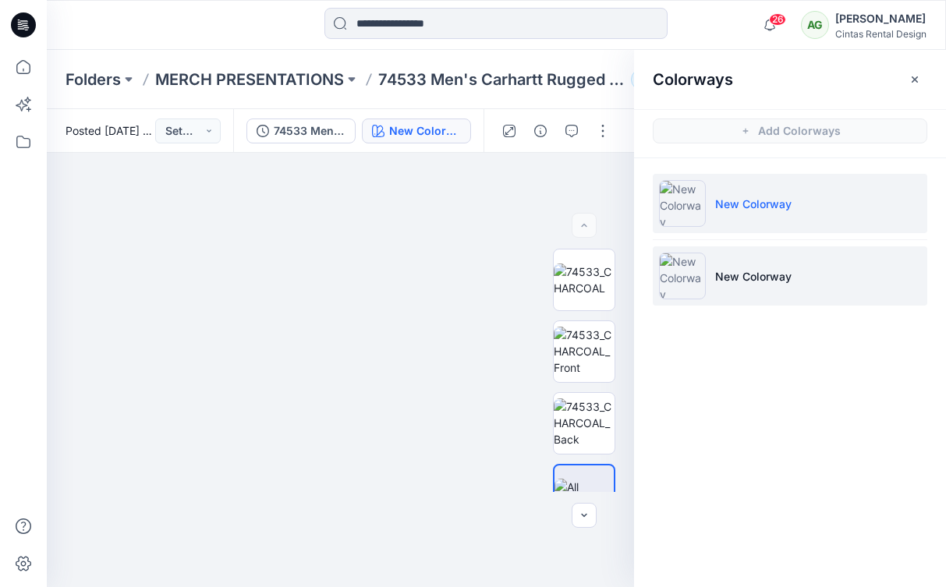
click at [787, 274] on p "New Colorway" at bounding box center [753, 276] width 76 height 16
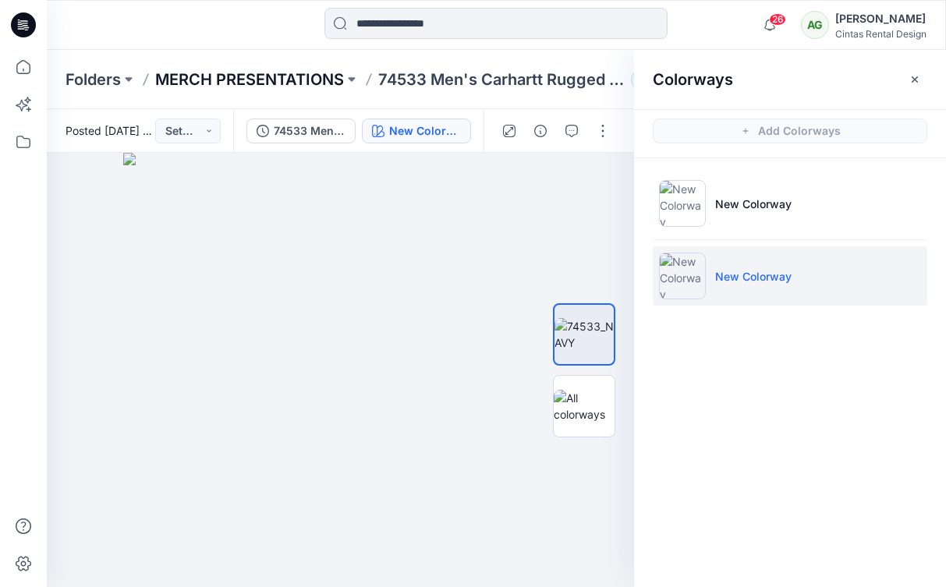
click at [281, 69] on p "MERCH PRESENTATIONS" at bounding box center [249, 80] width 189 height 22
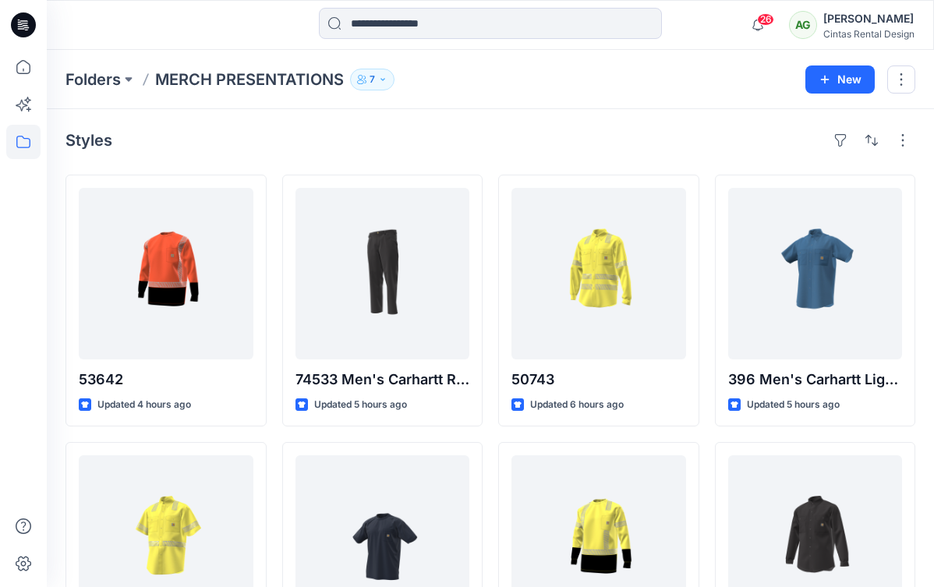
click at [379, 75] on icon "button" at bounding box center [382, 79] width 9 height 9
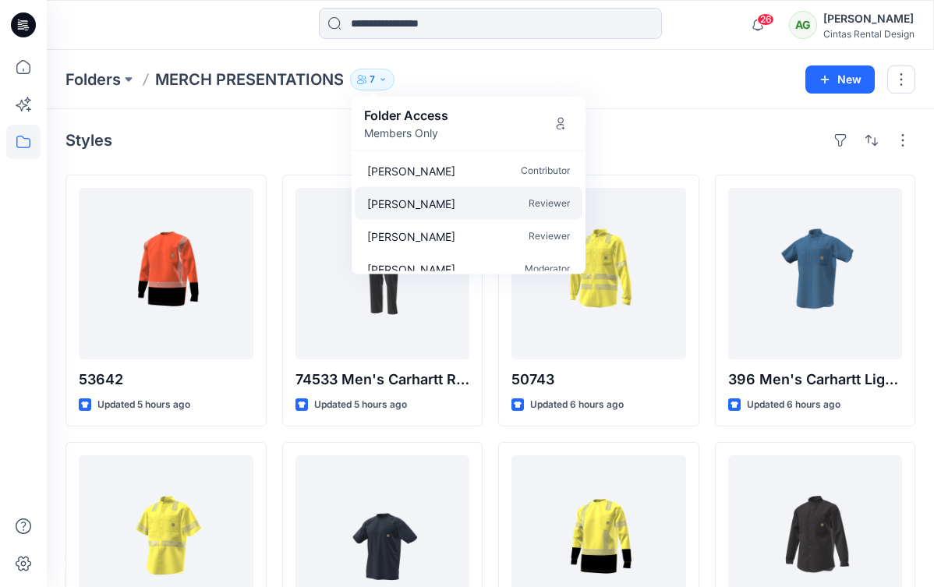
click at [480, 202] on div "[PERSON_NAME] Reviewer" at bounding box center [469, 203] width 228 height 33
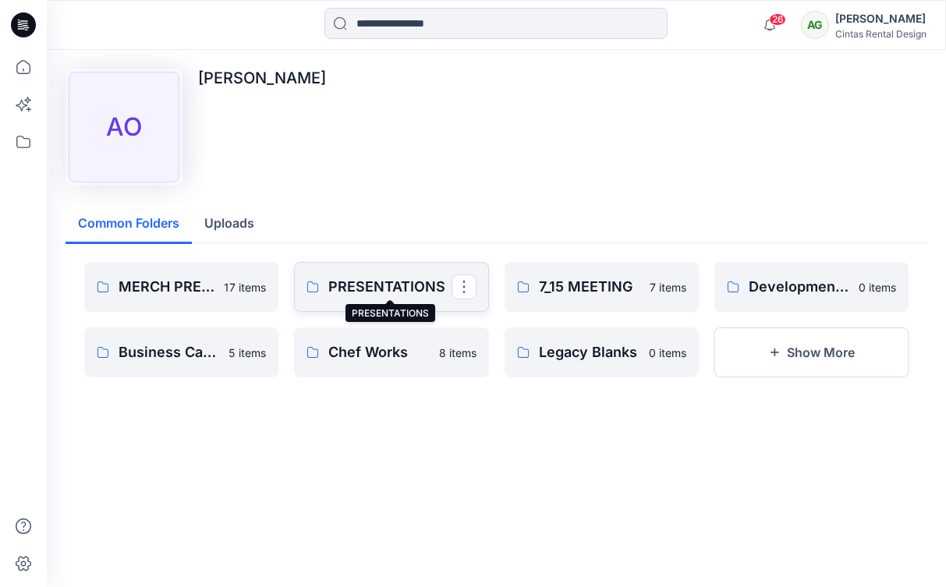
click at [376, 280] on p "PRESENTATIONS" at bounding box center [389, 287] width 122 height 22
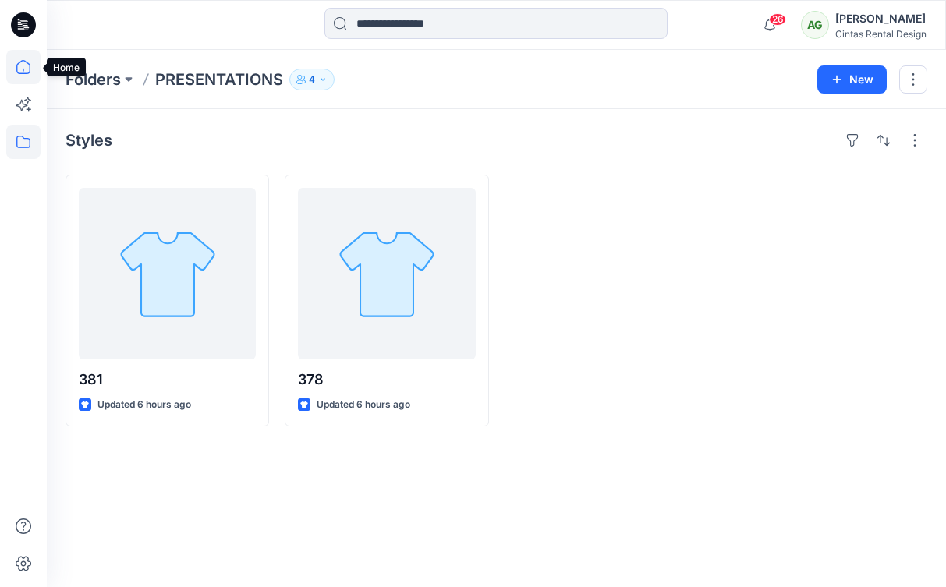
click at [23, 55] on icon at bounding box center [23, 67] width 34 height 34
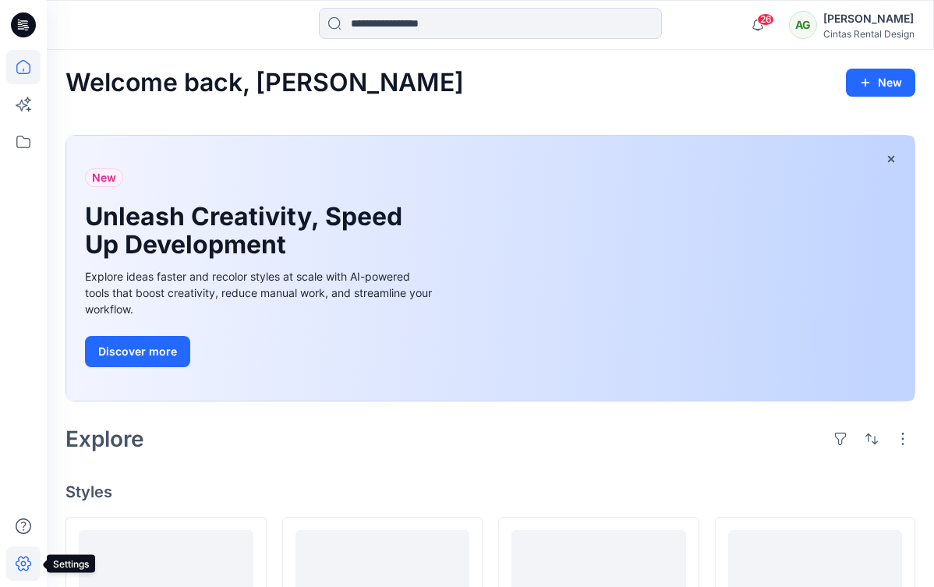
click at [23, 568] on icon at bounding box center [24, 564] width 16 height 15
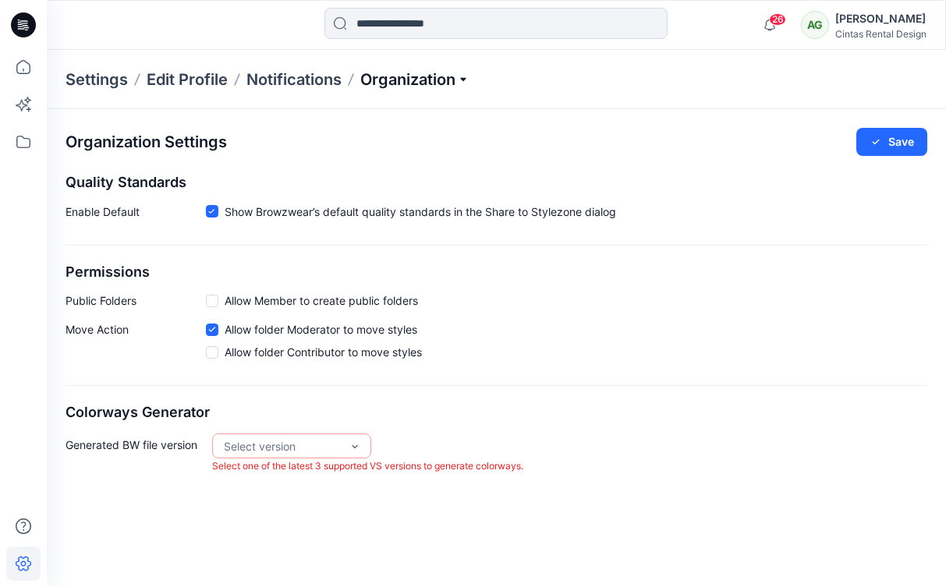
click at [405, 87] on p "Organization" at bounding box center [414, 80] width 109 height 22
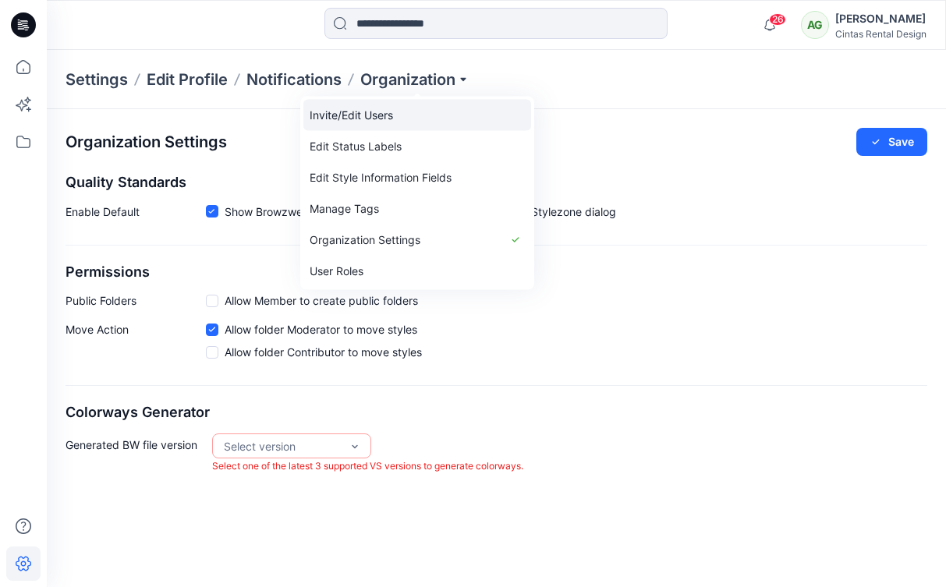
click at [384, 118] on link "Invite/Edit Users" at bounding box center [417, 115] width 228 height 31
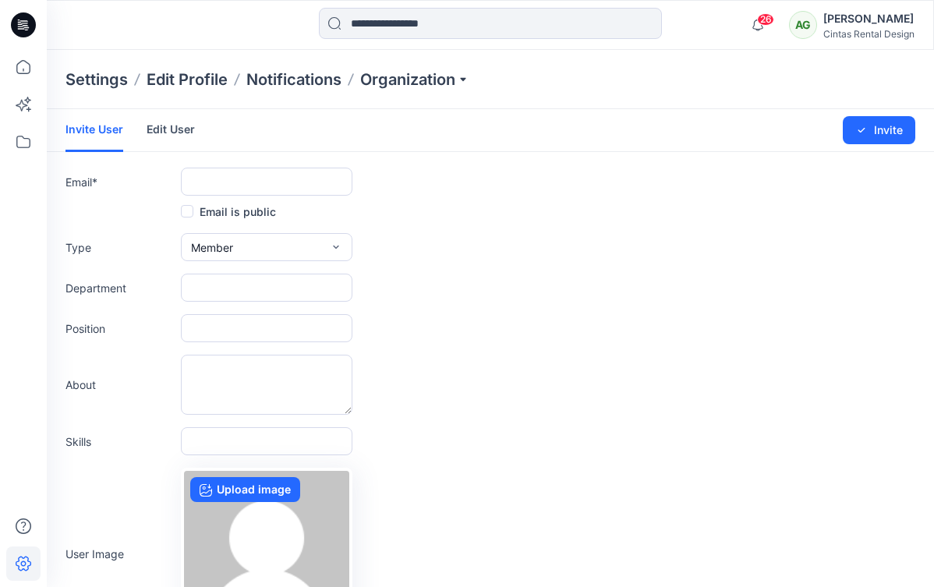
click at [171, 124] on link "Edit User" at bounding box center [171, 129] width 48 height 41
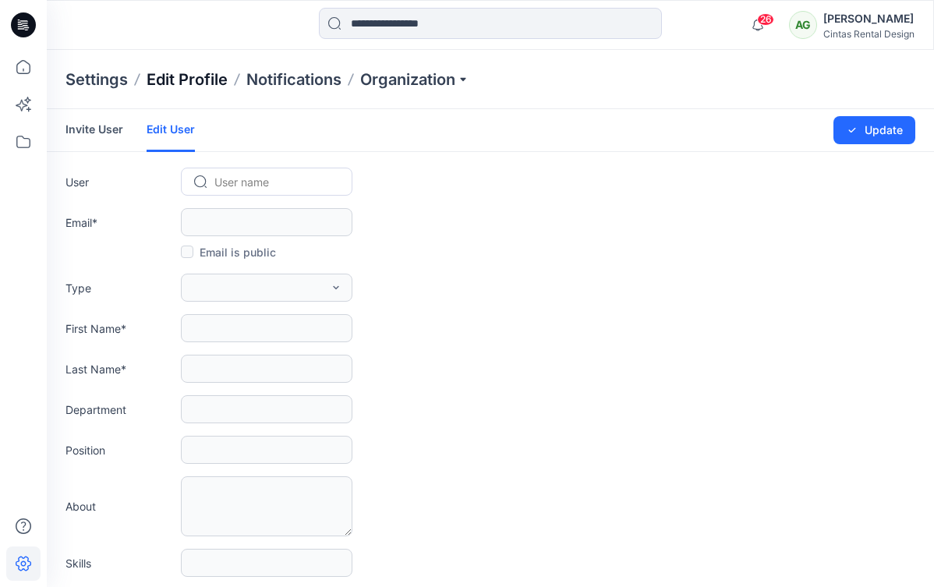
click at [186, 75] on p "Edit Profile" at bounding box center [187, 80] width 81 height 22
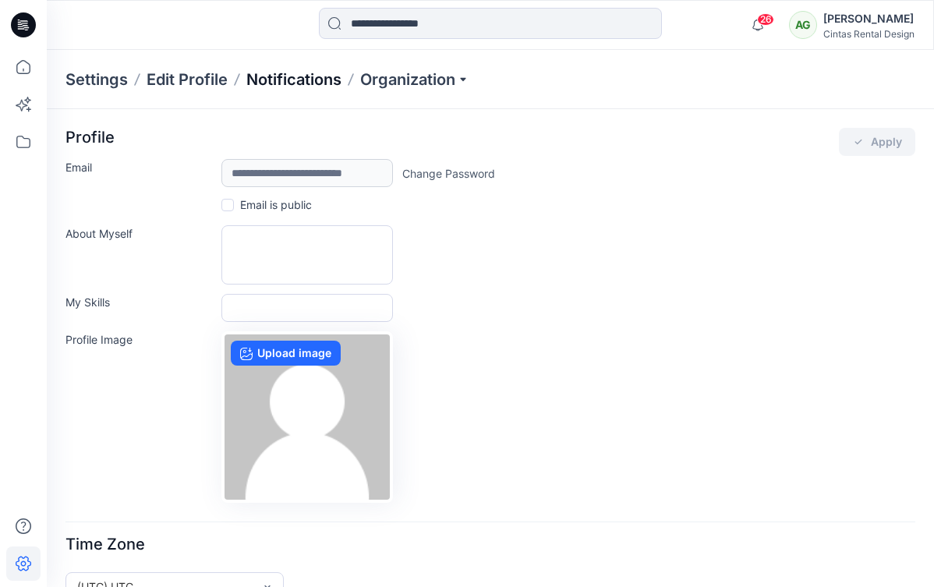
click at [294, 77] on p "Notifications" at bounding box center [293, 80] width 95 height 22
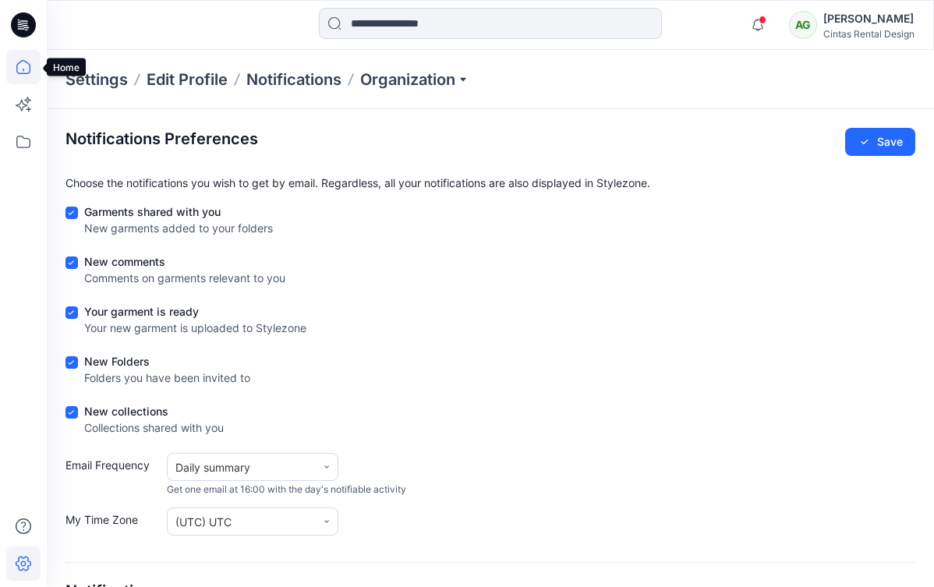
click at [19, 67] on icon at bounding box center [23, 67] width 34 height 34
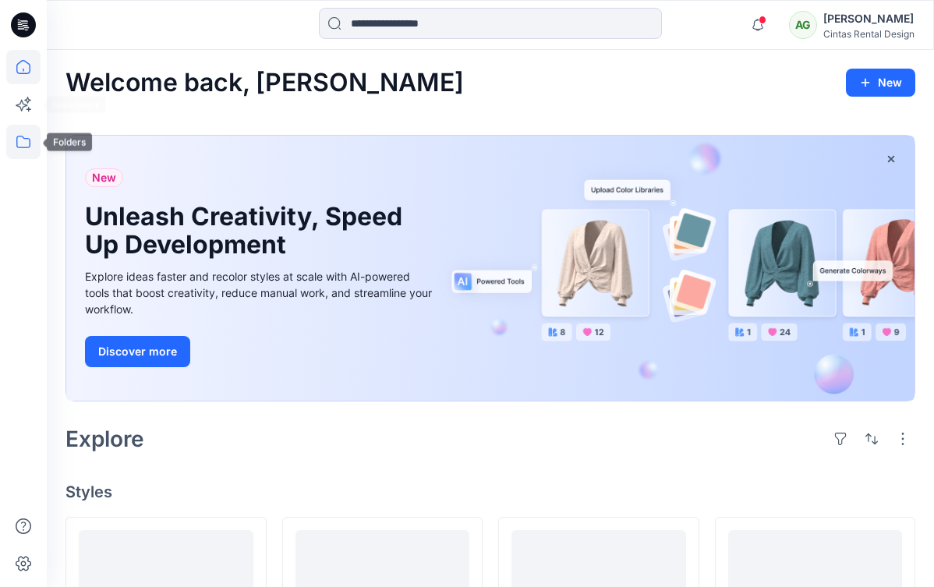
click at [20, 147] on icon at bounding box center [23, 142] width 34 height 34
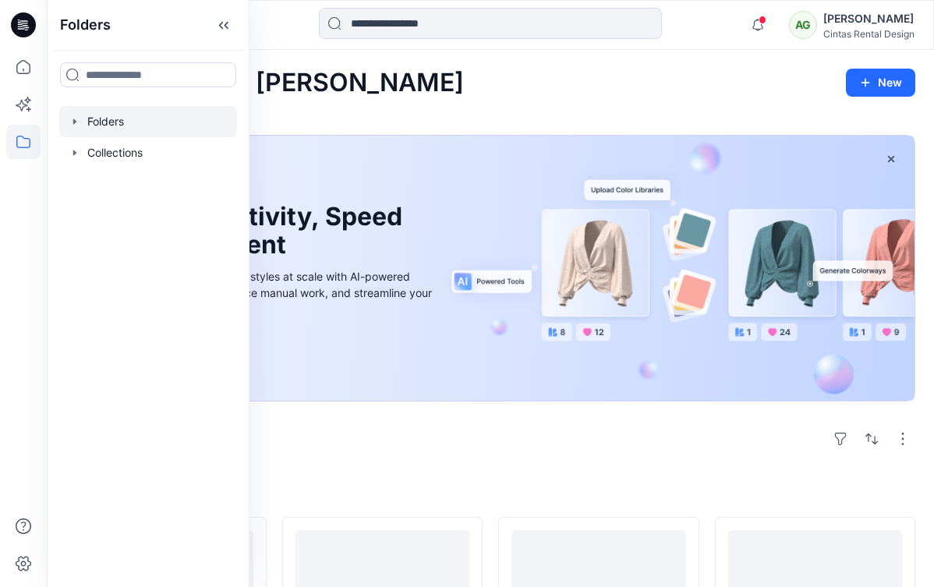
click at [132, 117] on div at bounding box center [148, 121] width 178 height 31
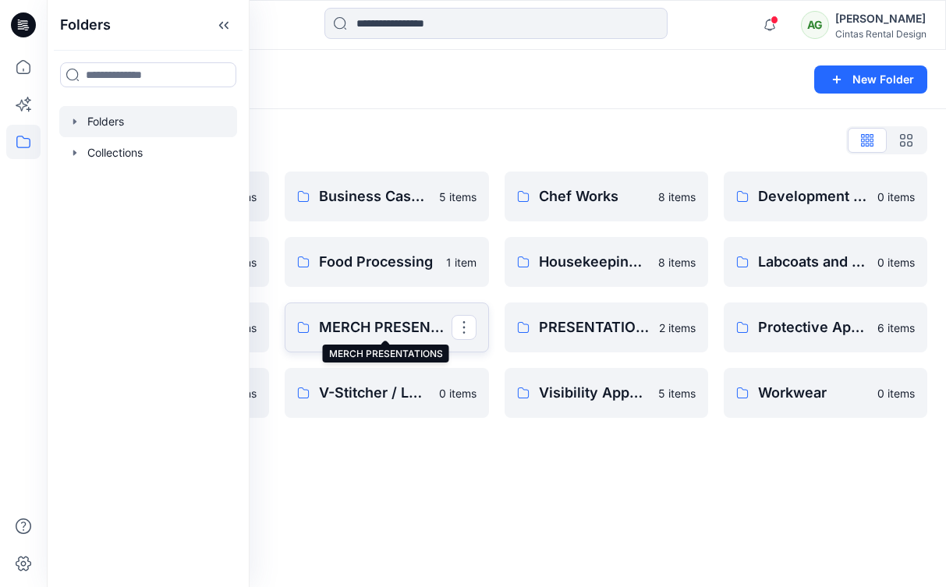
click at [387, 318] on p "MERCH PRESENTATIONS" at bounding box center [385, 327] width 132 height 22
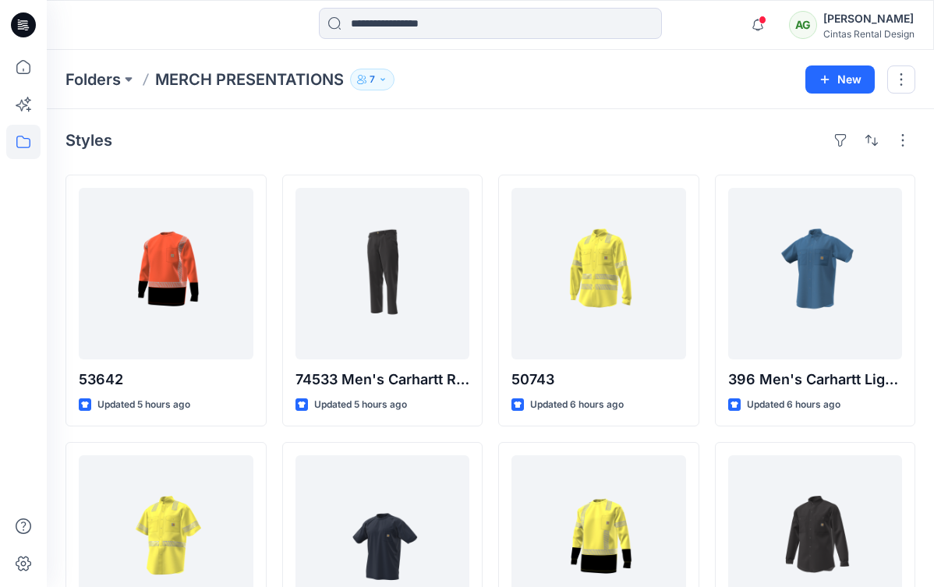
click at [375, 83] on p "7" at bounding box center [371, 79] width 5 height 17
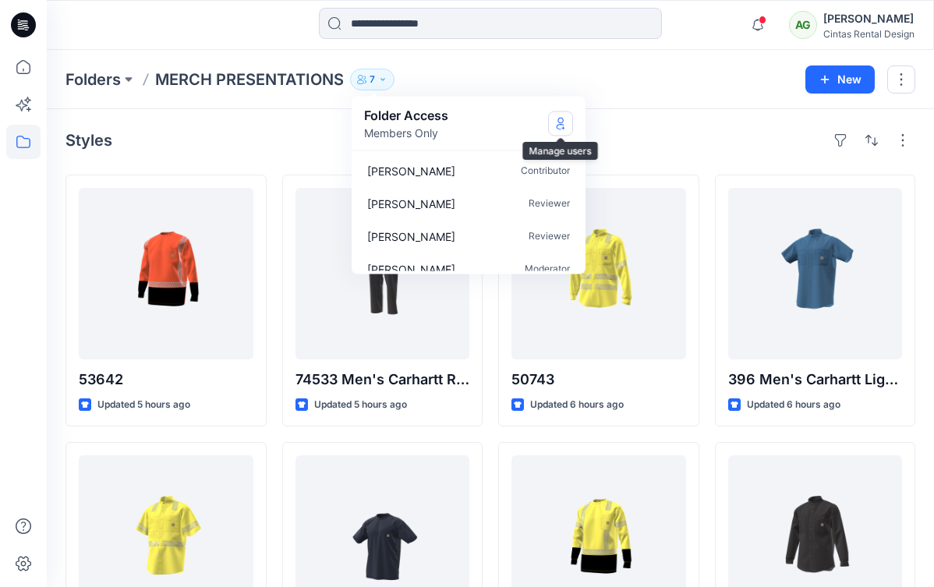
click at [550, 126] on button "Manage Users" at bounding box center [560, 123] width 25 height 25
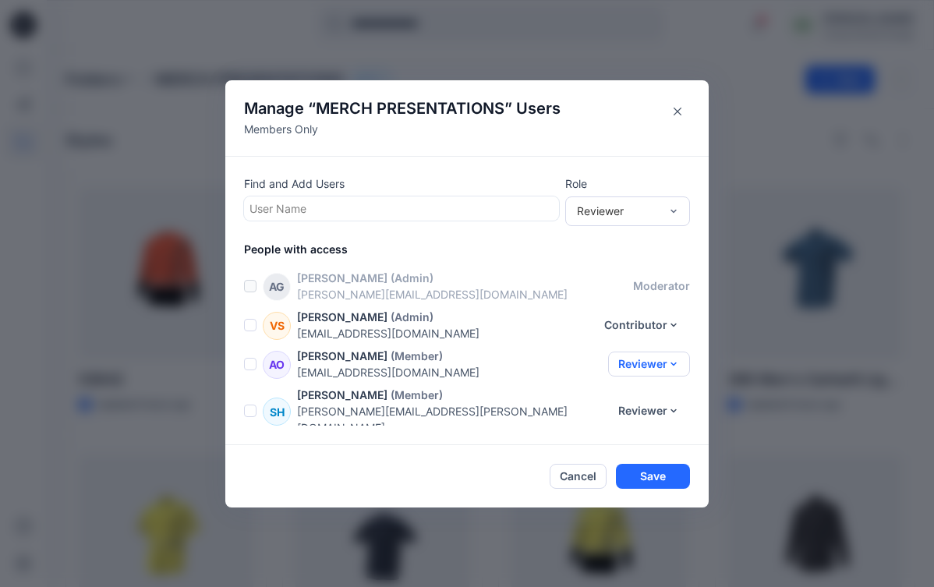
click at [660, 365] on button "Reviewer" at bounding box center [649, 364] width 82 height 25
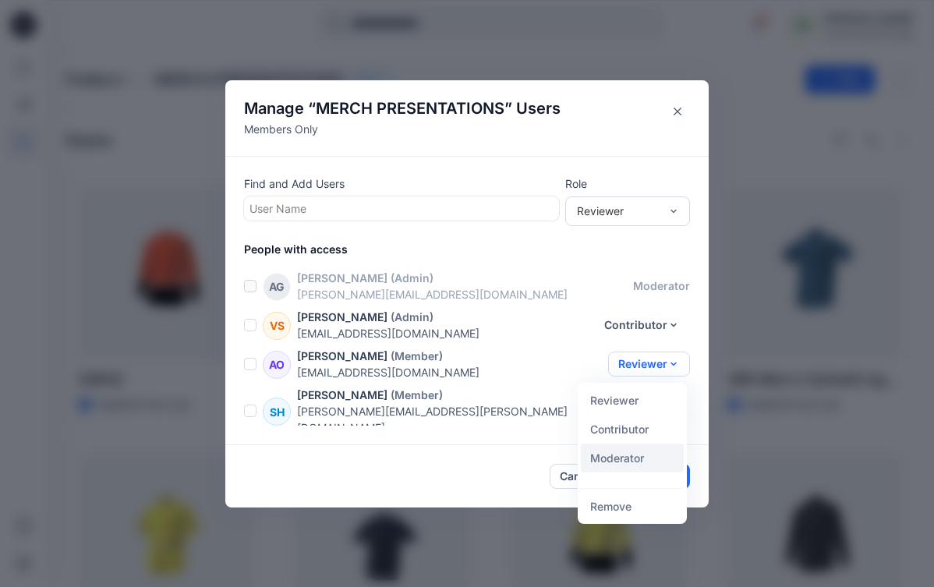
click at [642, 461] on button "Moderator" at bounding box center [632, 458] width 103 height 29
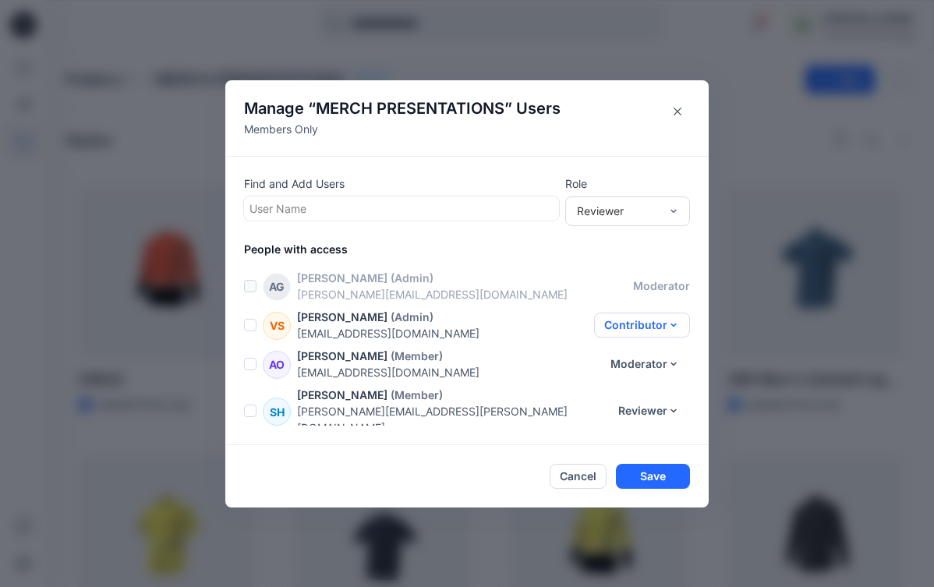
click at [638, 331] on button "Contributor" at bounding box center [642, 325] width 96 height 25
click at [641, 412] on button "Moderator" at bounding box center [632, 419] width 103 height 29
click at [626, 408] on button "Reviewer" at bounding box center [649, 410] width 82 height 25
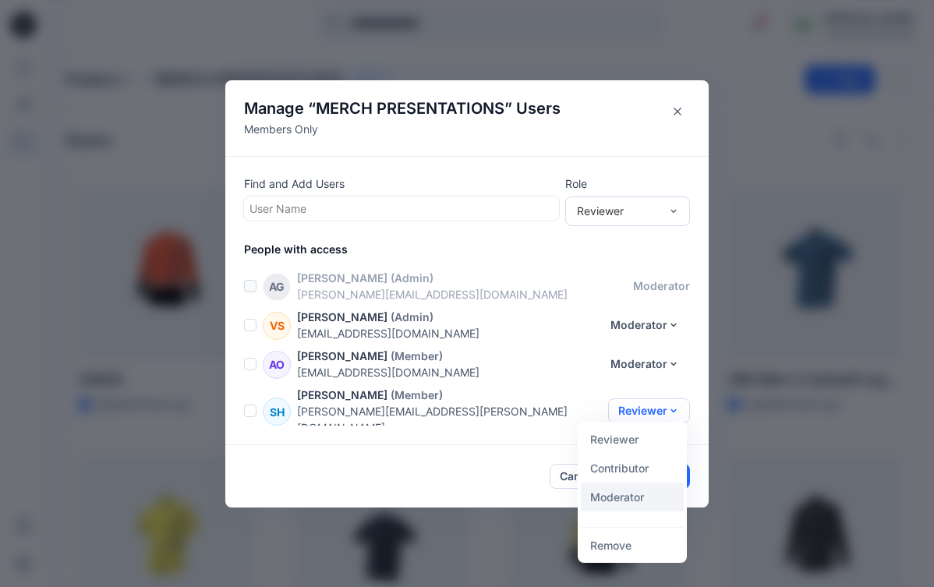
click at [621, 508] on button "Moderator" at bounding box center [632, 497] width 103 height 29
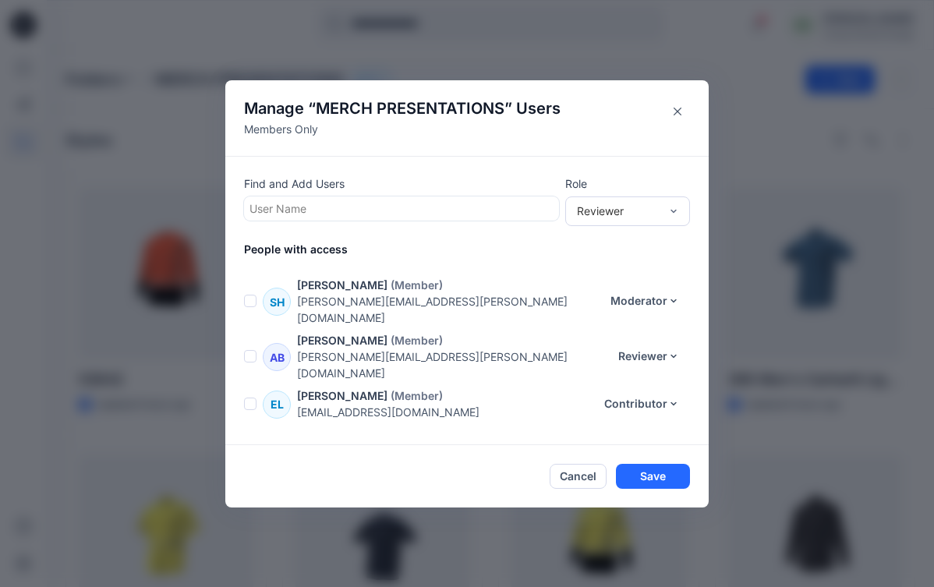
scroll to position [111, 0]
click at [630, 343] on button "Reviewer" at bounding box center [649, 355] width 82 height 25
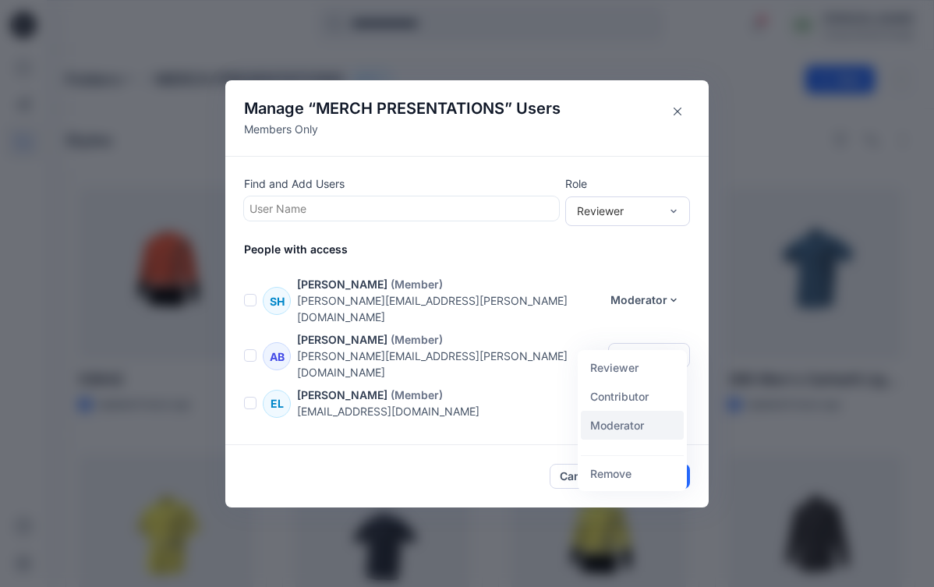
click at [626, 431] on button "Moderator" at bounding box center [632, 425] width 103 height 29
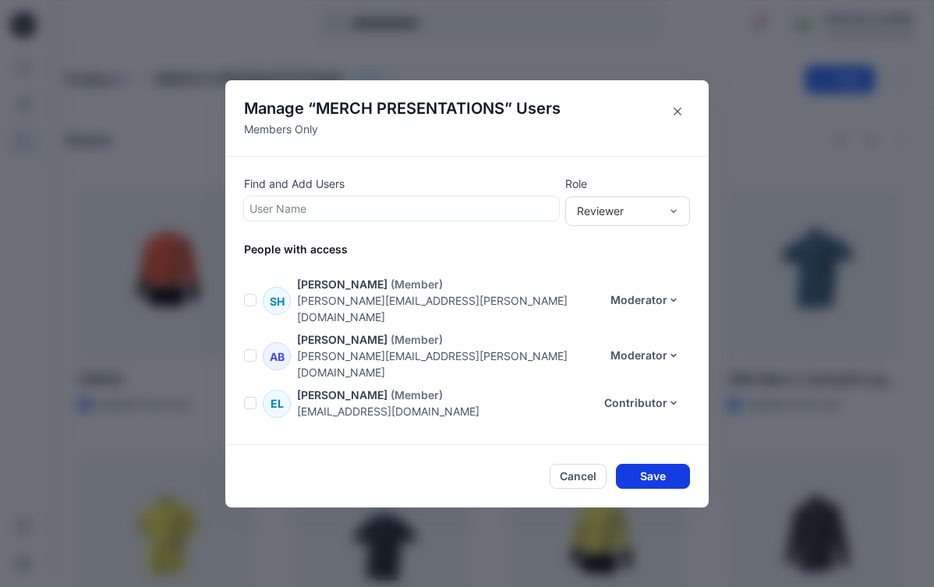
click at [651, 467] on button "Save" at bounding box center [653, 476] width 74 height 25
